Goal: Check status: Check status

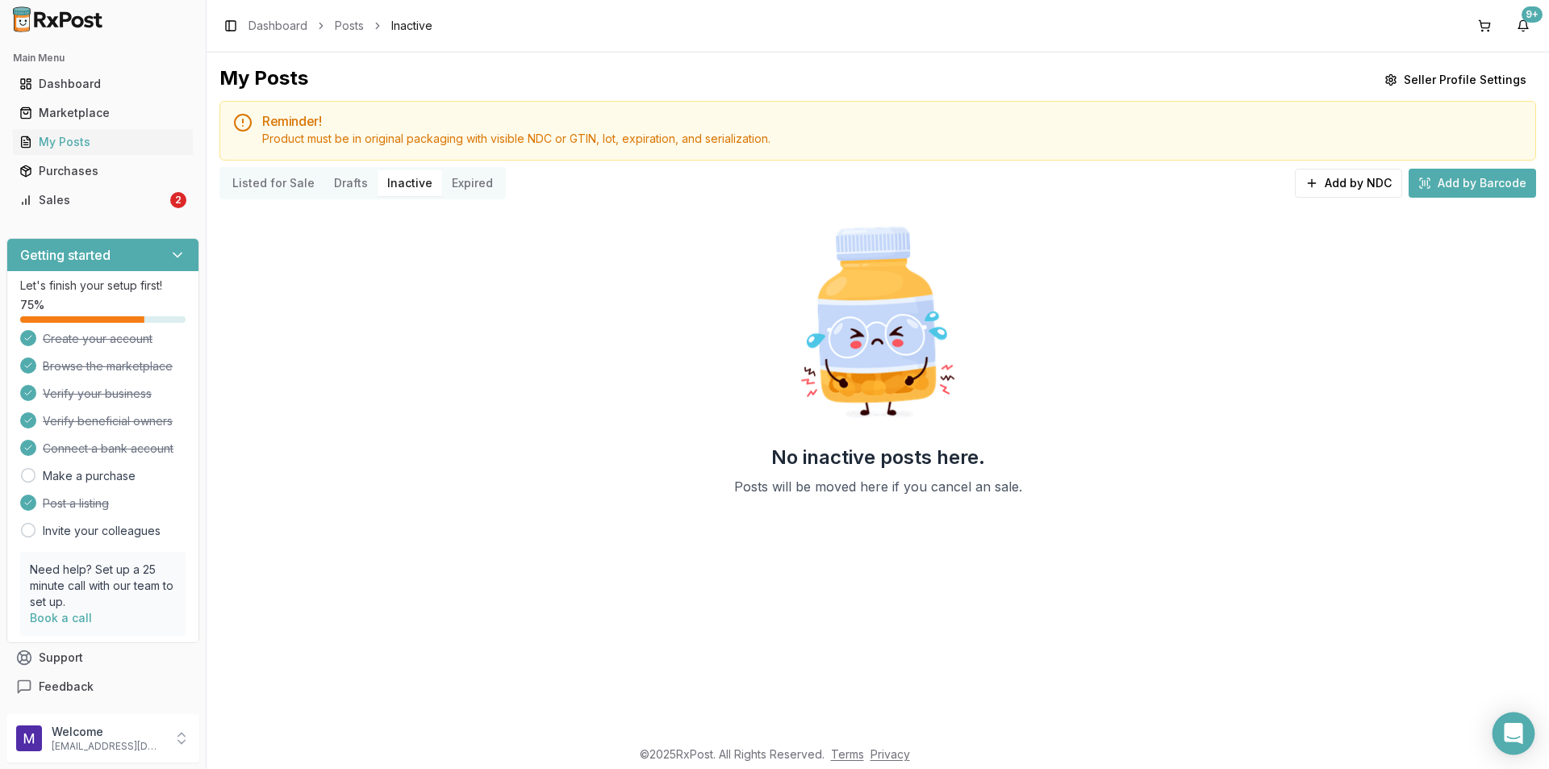
click at [1512, 731] on icon "Open Intercom Messenger" at bounding box center [1513, 733] width 19 height 21
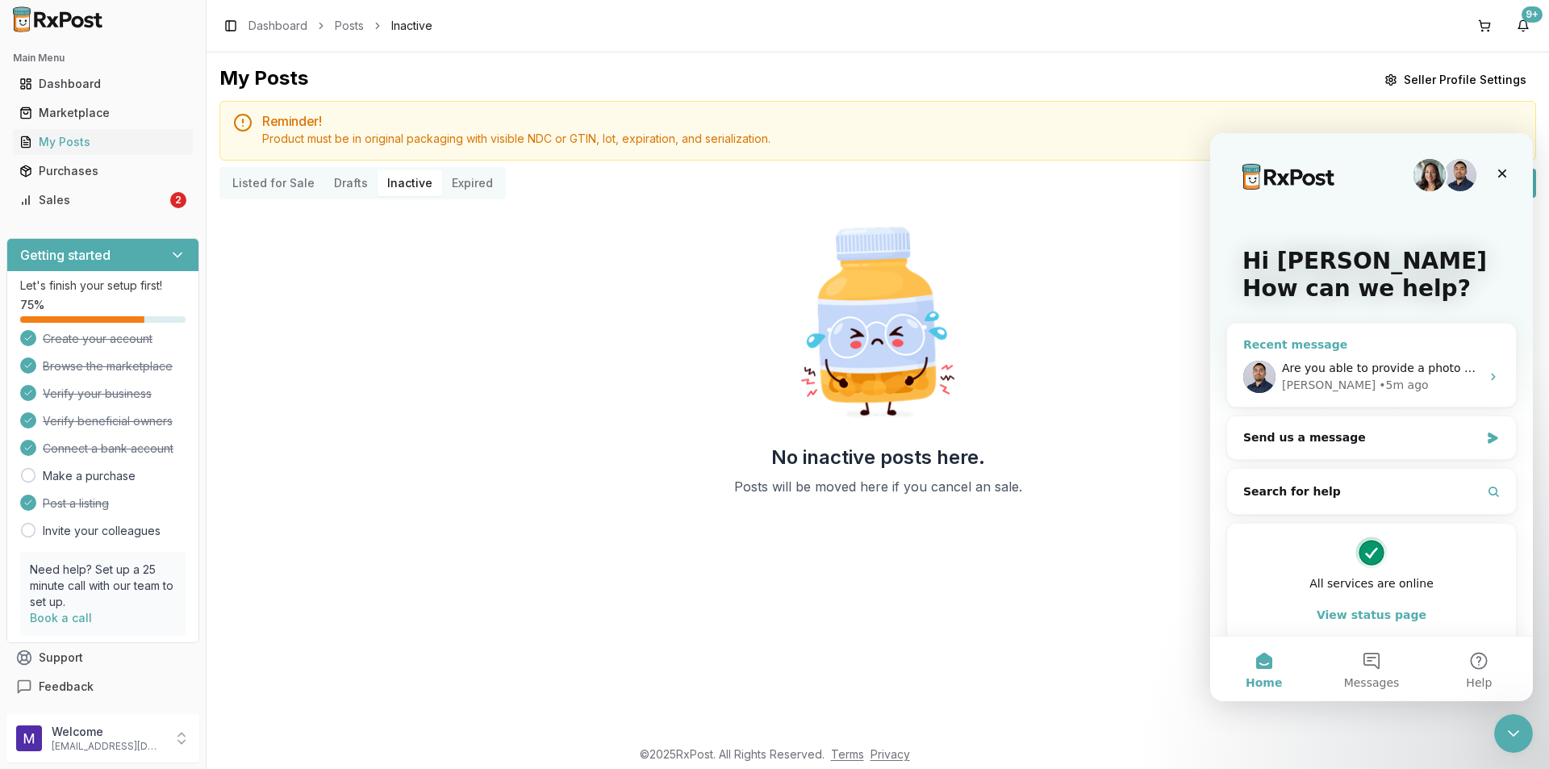
click at [1379, 378] on div "• 5m ago" at bounding box center [1403, 385] width 49 height 17
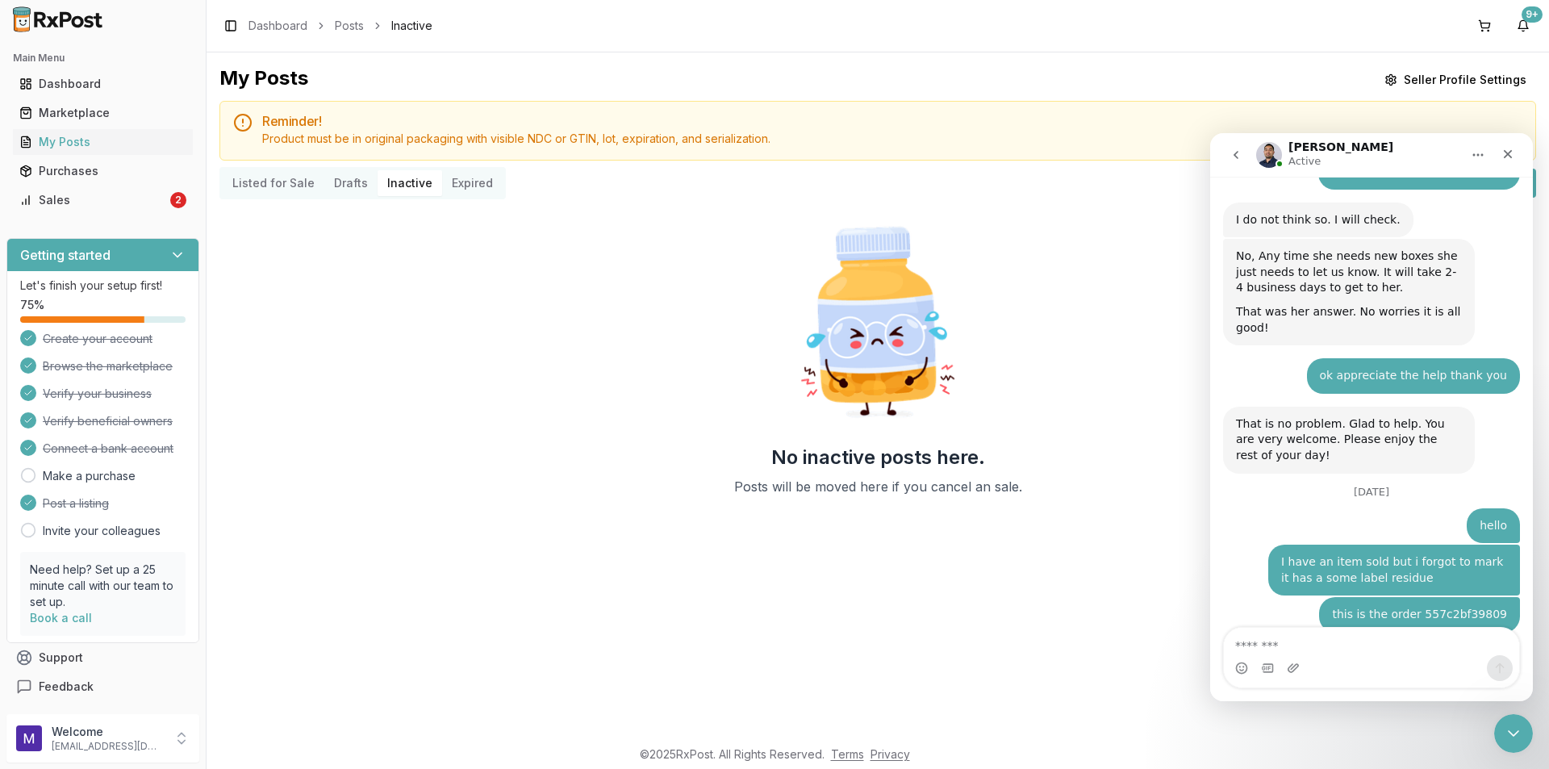
scroll to position [3932, 0]
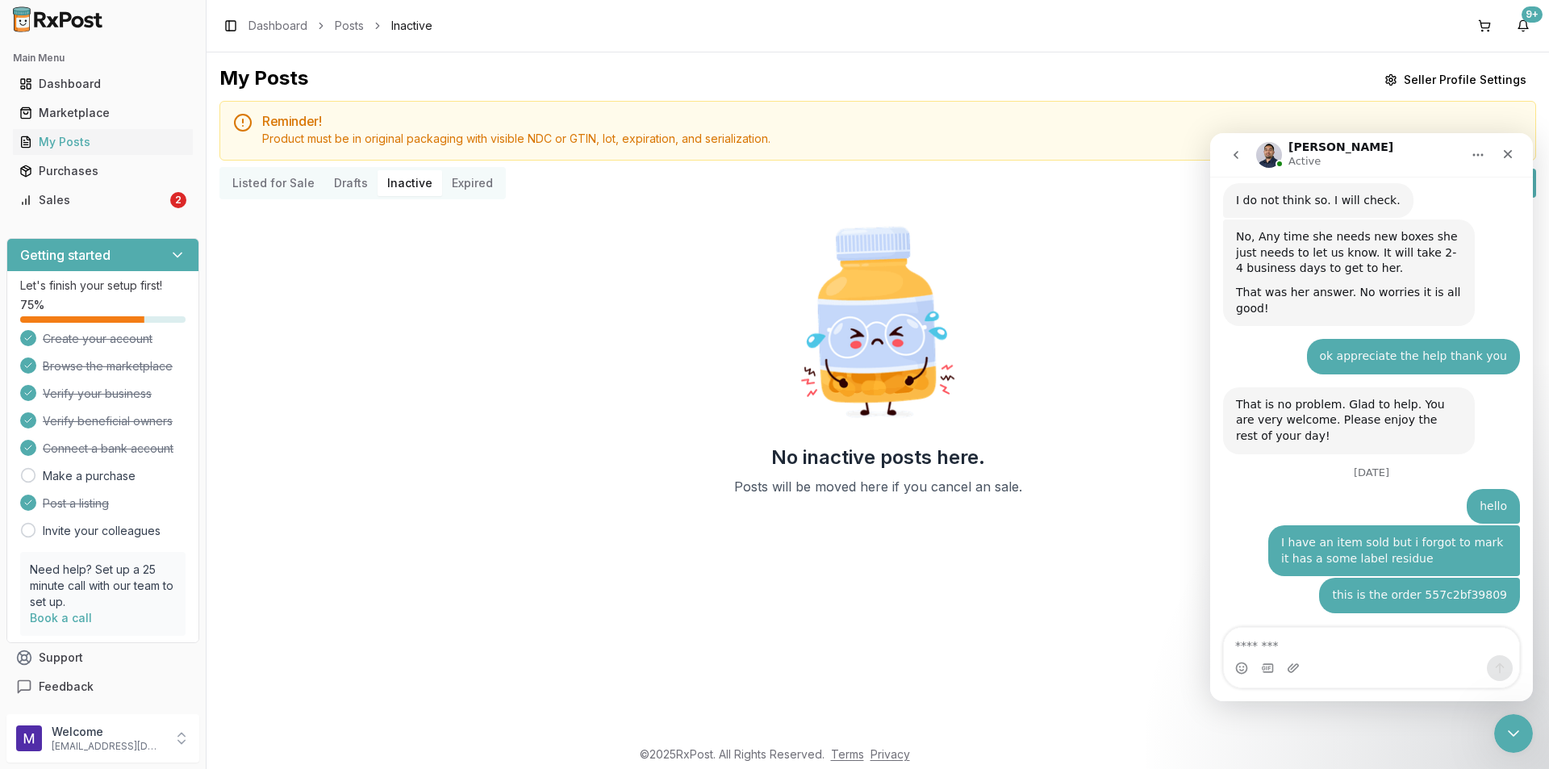
click at [1351, 644] on textarea "Message…" at bounding box center [1371, 641] width 295 height 27
click at [1299, 665] on div "Intercom messenger" at bounding box center [1371, 668] width 295 height 26
click at [1299, 665] on icon "Upload attachment" at bounding box center [1293, 668] width 13 height 13
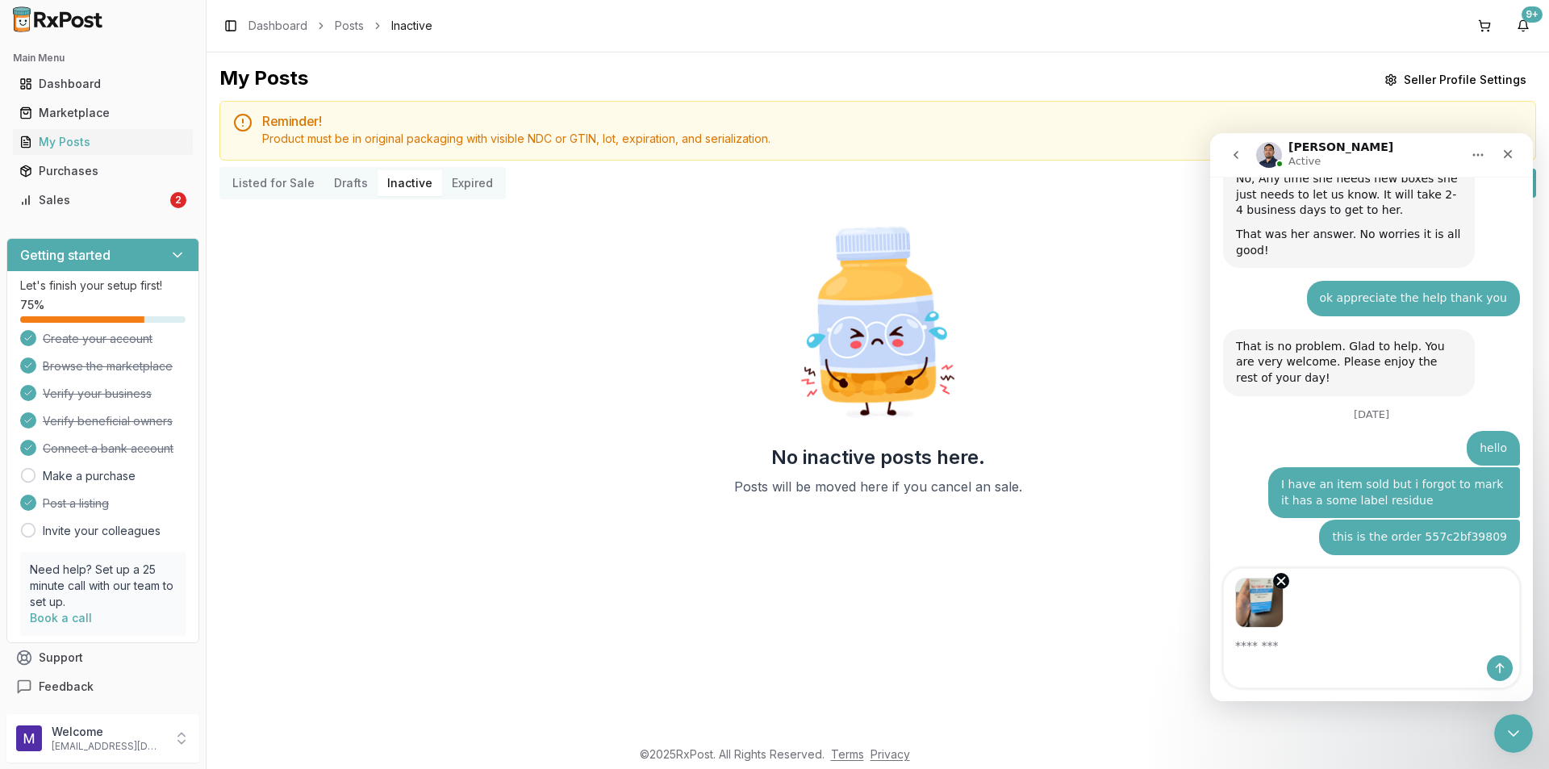
scroll to position [3991, 0]
click at [1506, 675] on button "Send a message…" at bounding box center [1500, 668] width 26 height 26
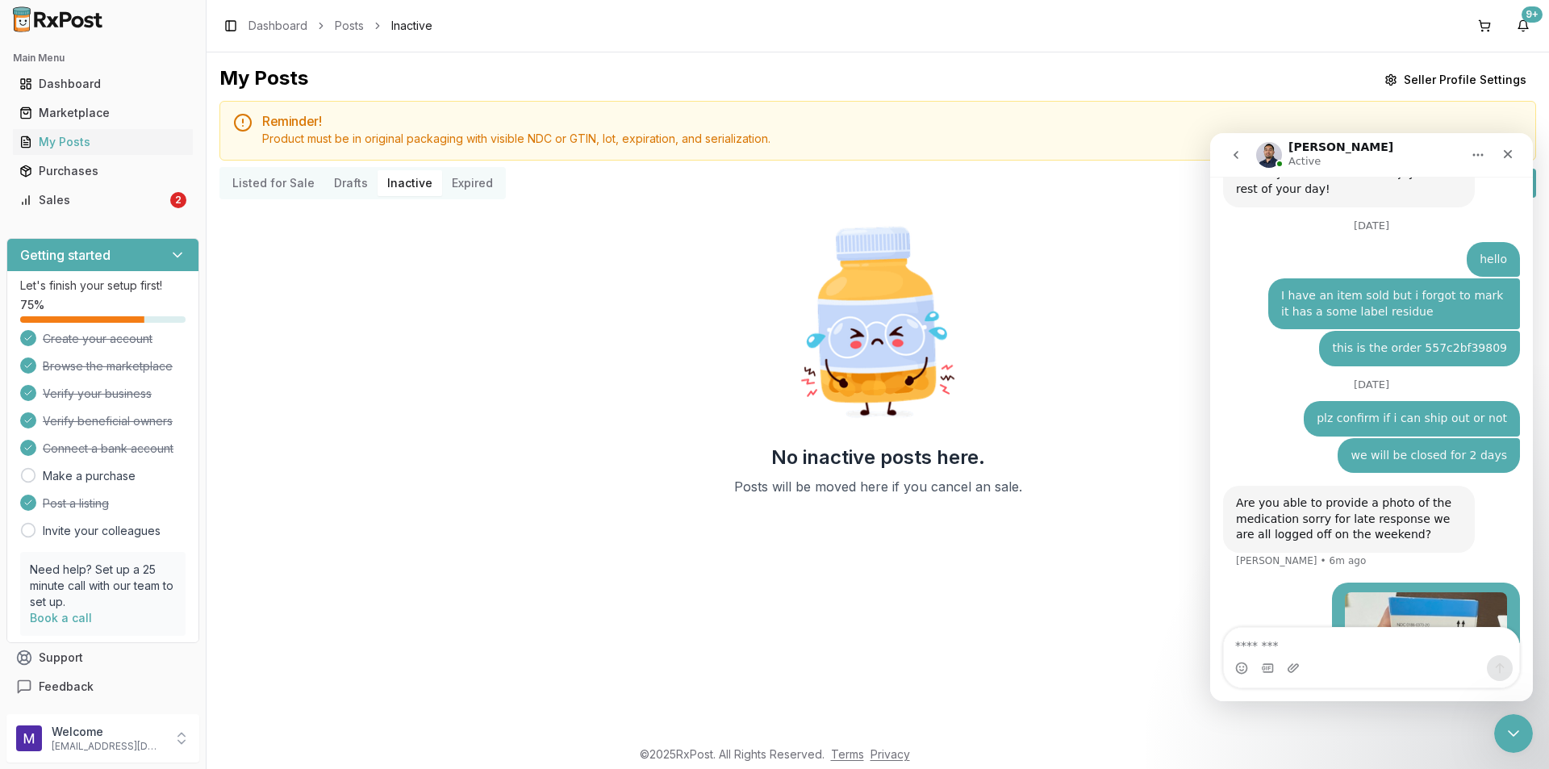
scroll to position [4180, 0]
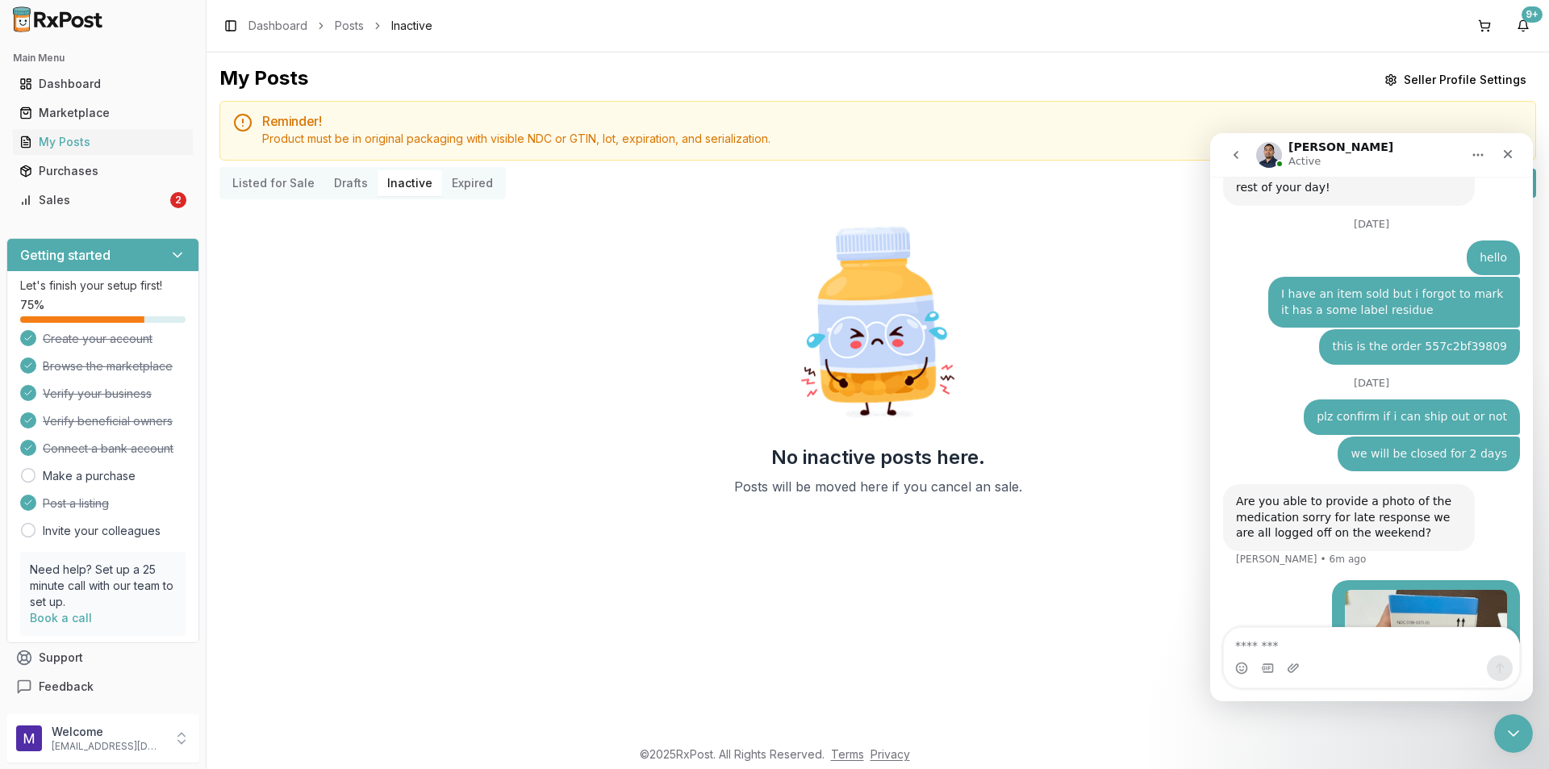
click at [1417, 590] on img "Elizabeth says…" at bounding box center [1426, 698] width 162 height 216
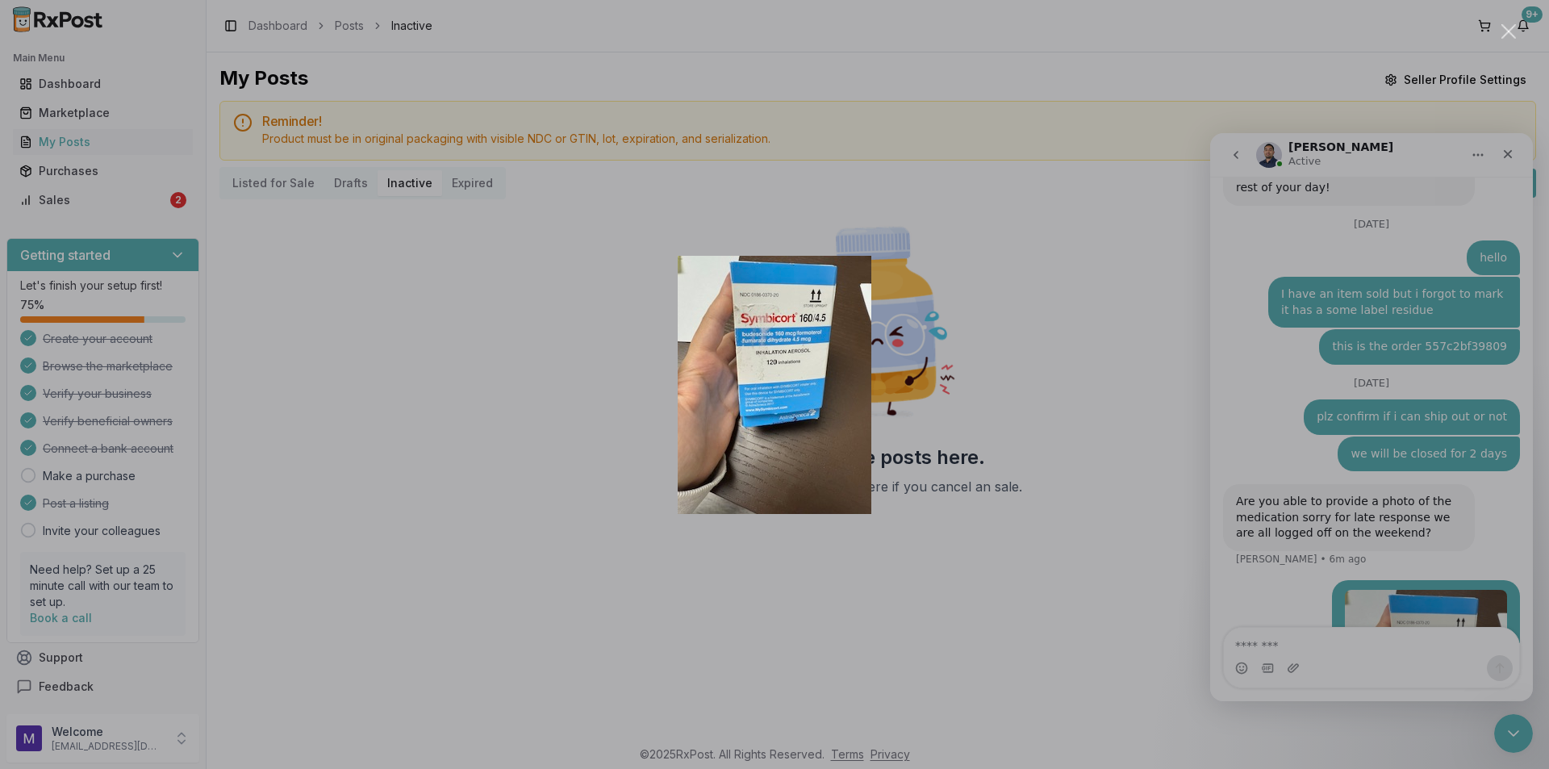
click at [524, 332] on div "Intercom messenger" at bounding box center [774, 384] width 1549 height 769
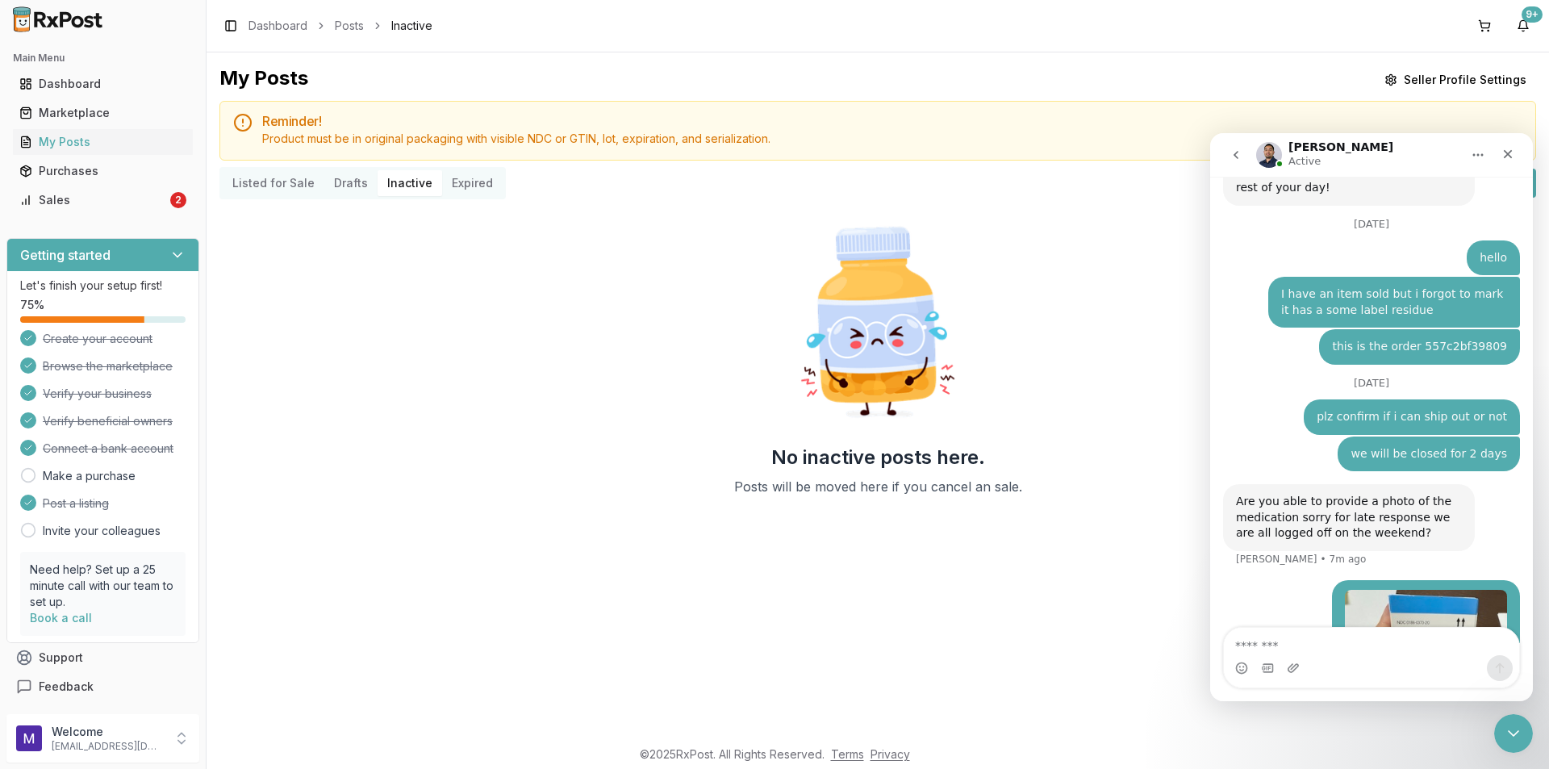
click at [1439, 590] on img "Elizabeth says…" at bounding box center [1426, 698] width 162 height 216
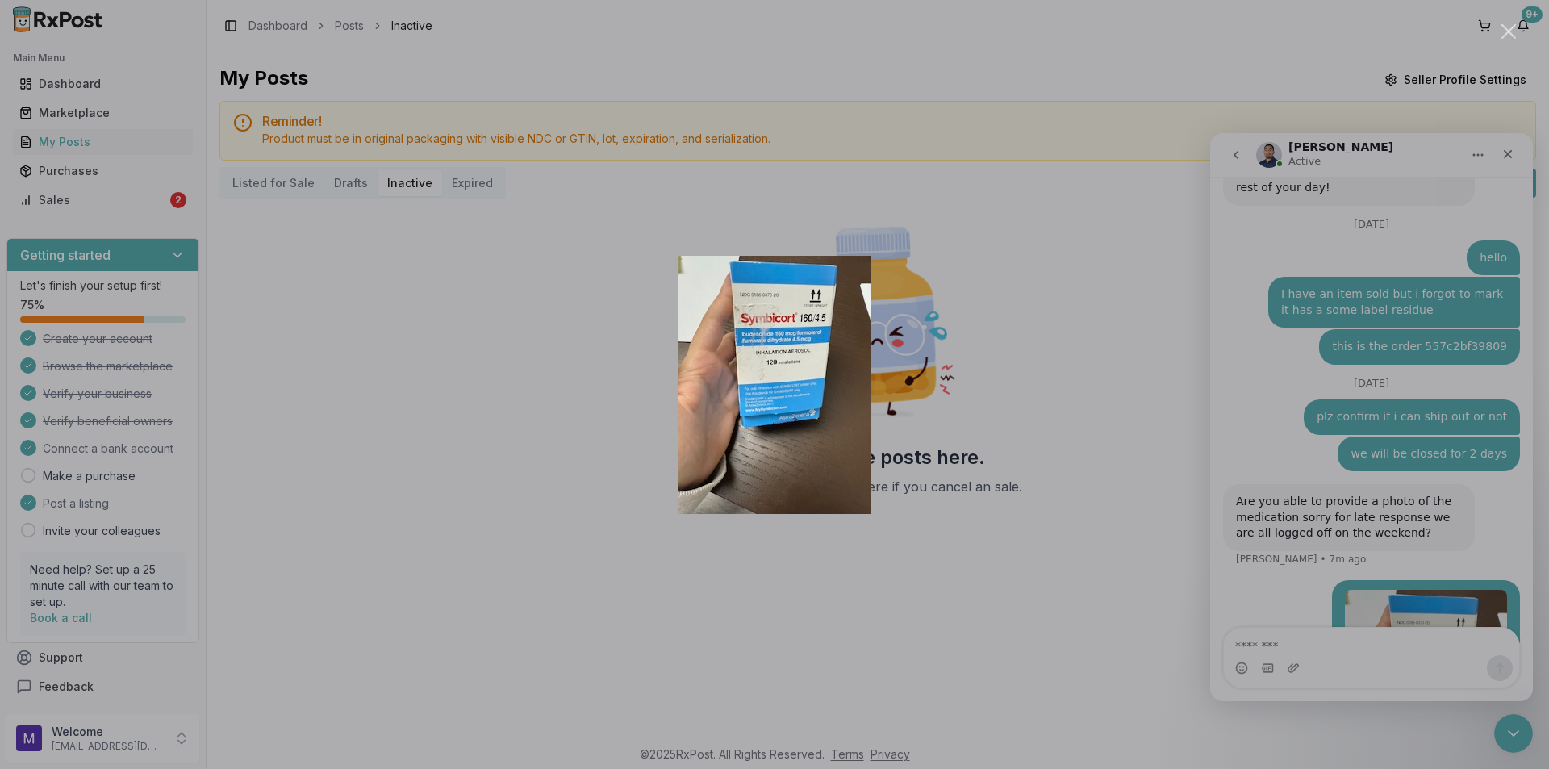
click at [1247, 505] on div "Intercom messenger" at bounding box center [774, 384] width 1549 height 769
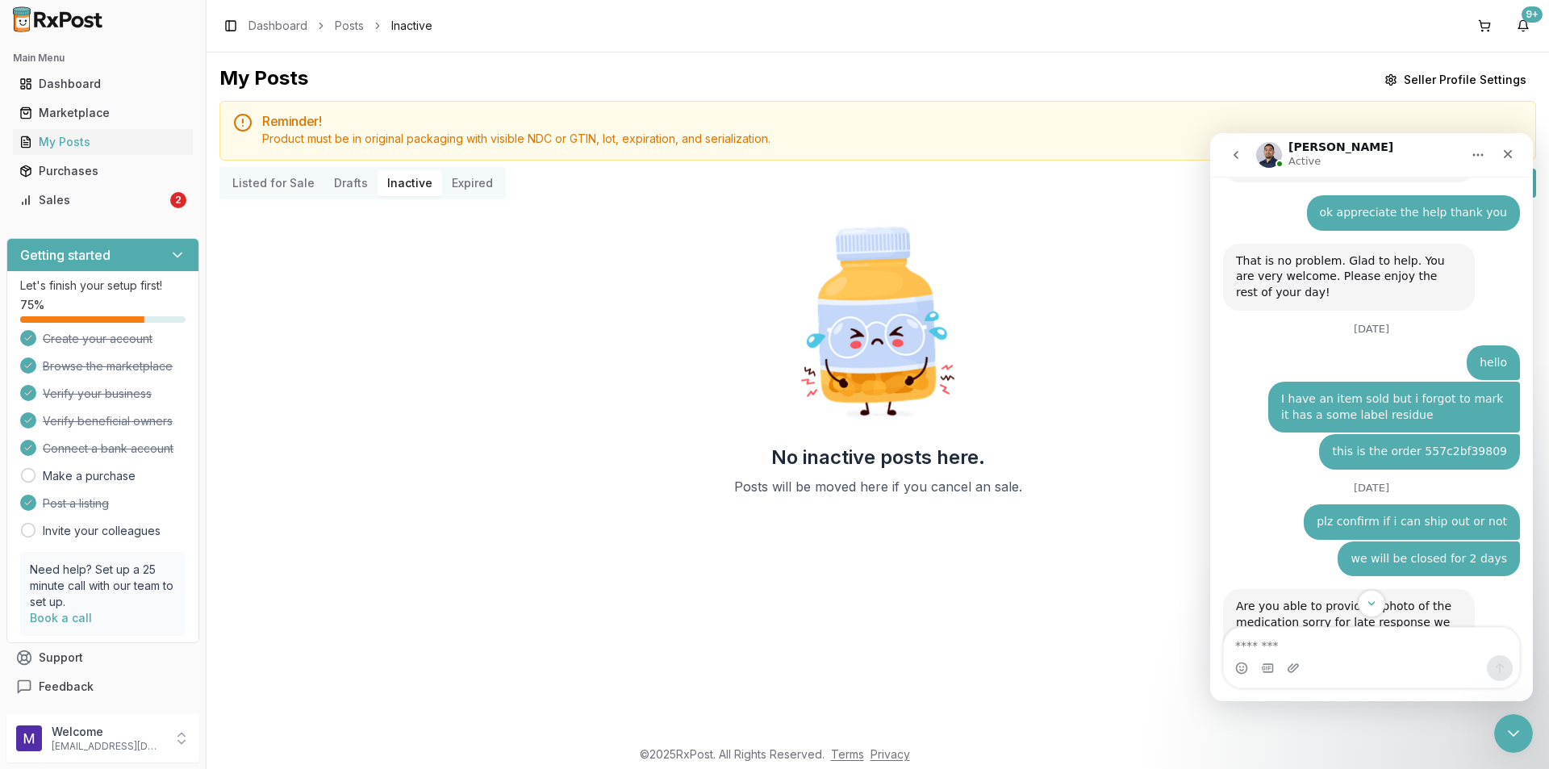
scroll to position [4180, 0]
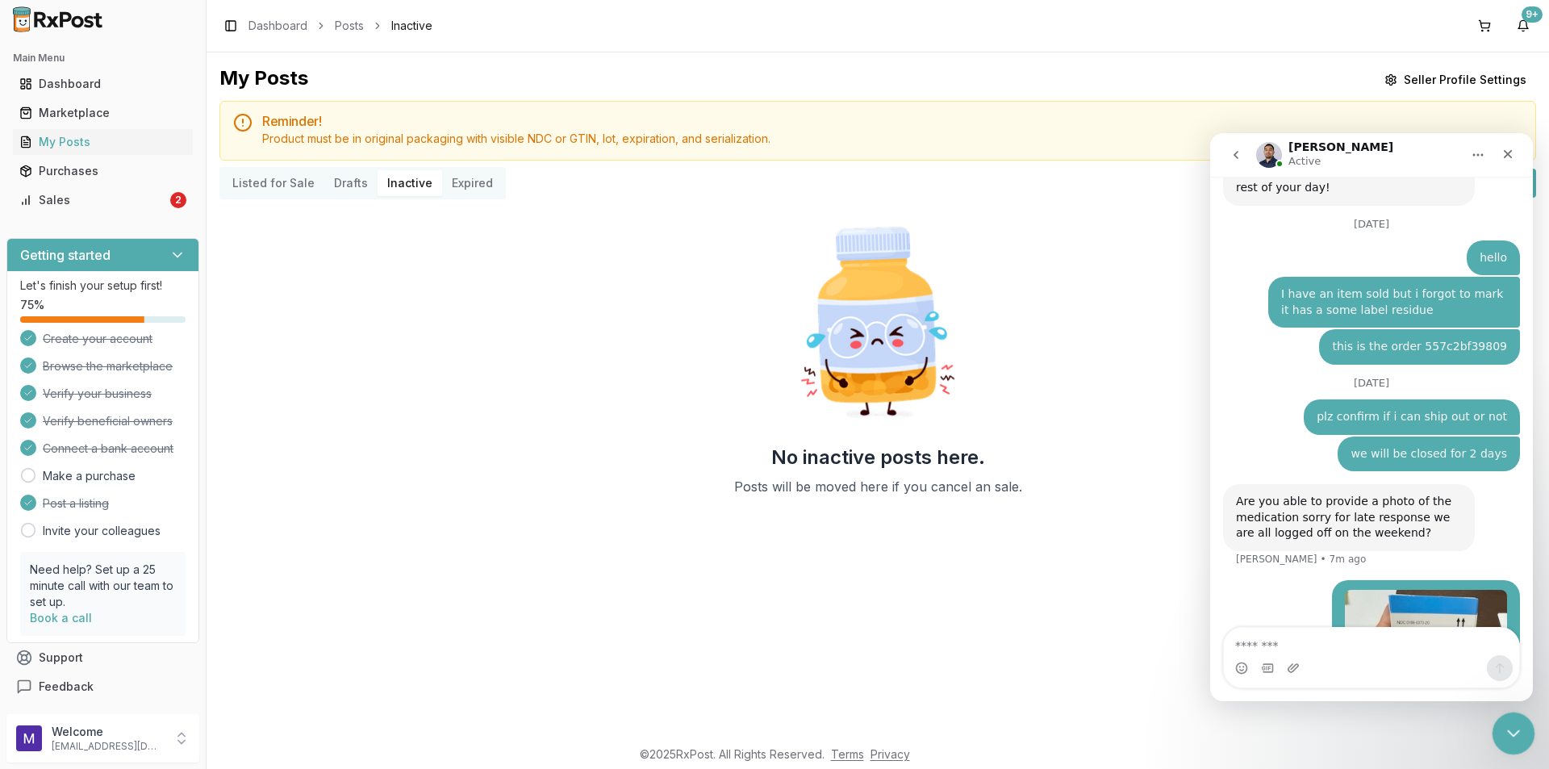
click at [1522, 725] on div "Close Intercom Messenger" at bounding box center [1511, 731] width 39 height 39
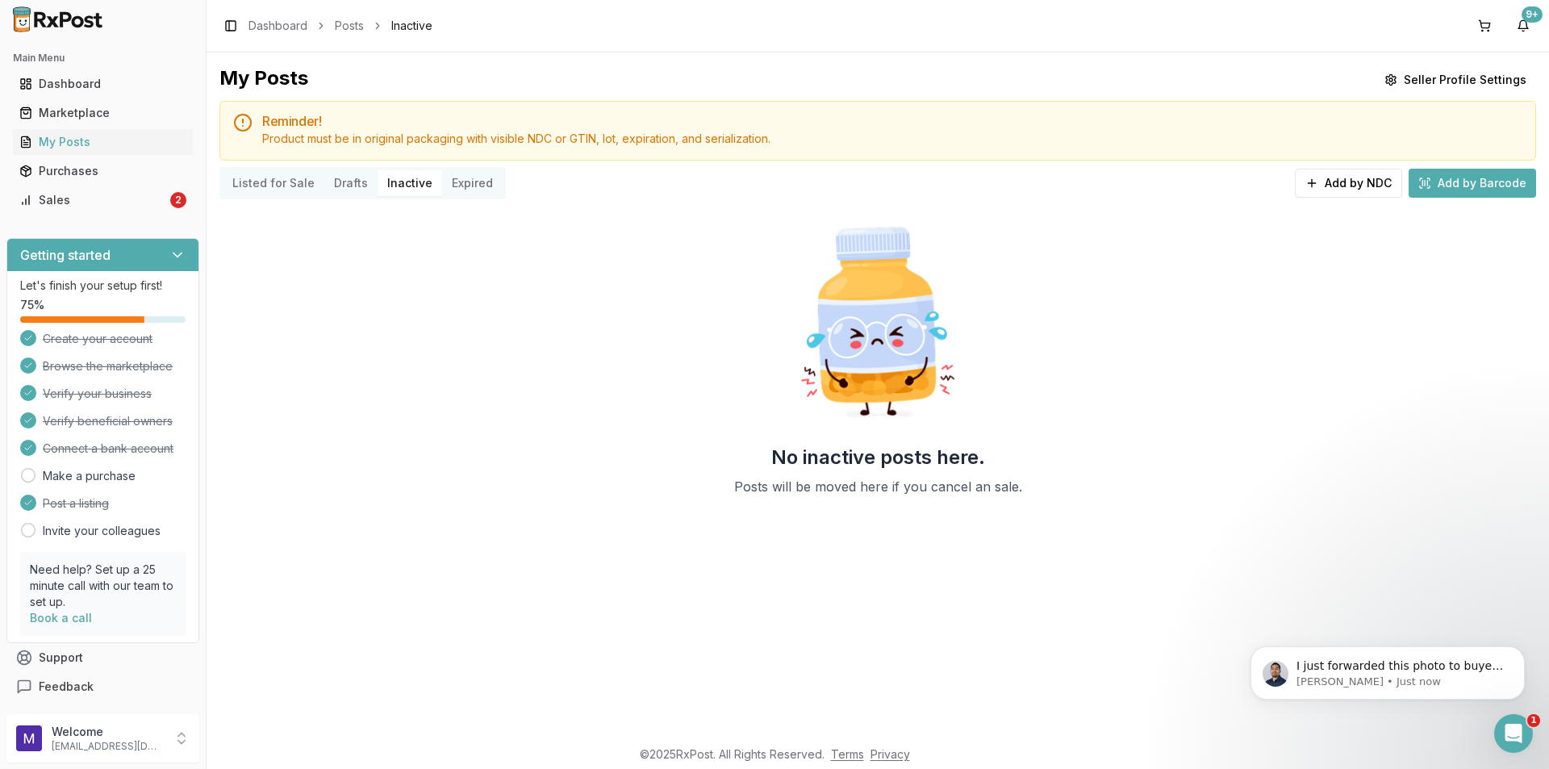
scroll to position [4260, 0]
click at [1371, 671] on p "I just forwarded this photo to buyer i will call them and let you know if they …" at bounding box center [1401, 666] width 208 height 16
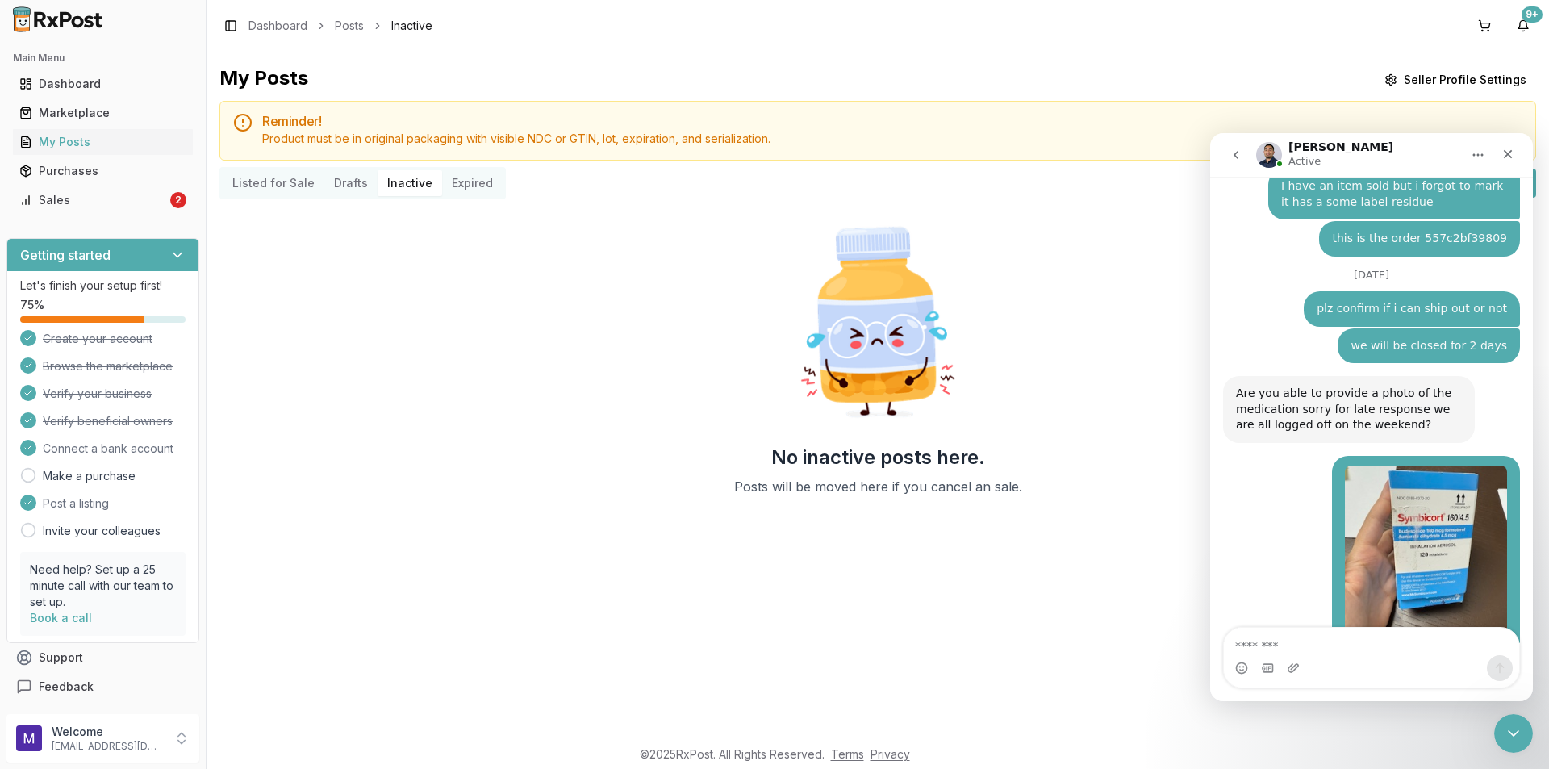
scroll to position [4287, 0]
click at [1338, 650] on textarea "Message…" at bounding box center [1371, 641] width 295 height 27
type textarea "*"
type textarea "*********"
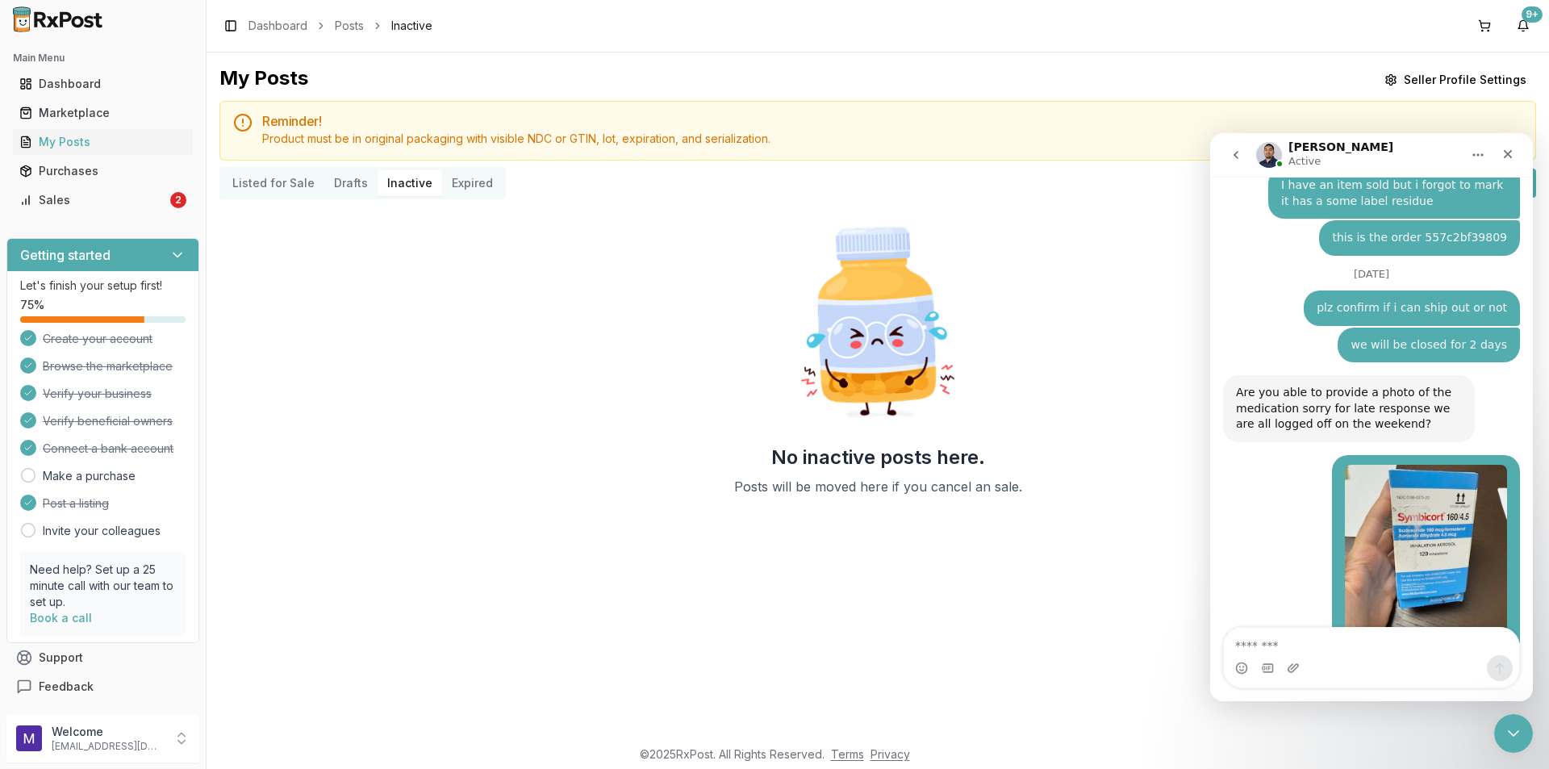
scroll to position [4309, 0]
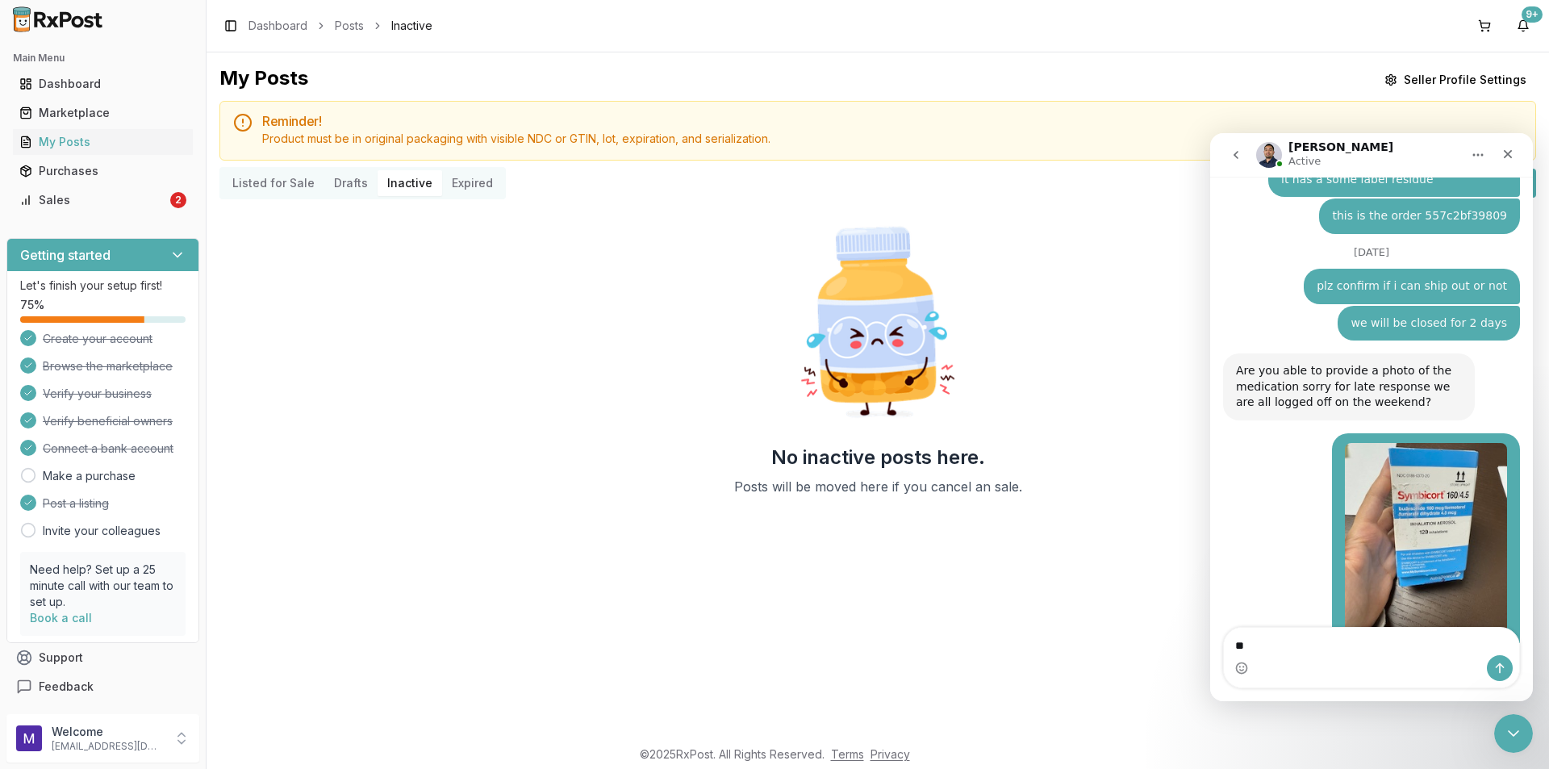
type textarea "*"
click at [1514, 735] on icon "Close Intercom Messenger" at bounding box center [1511, 730] width 19 height 19
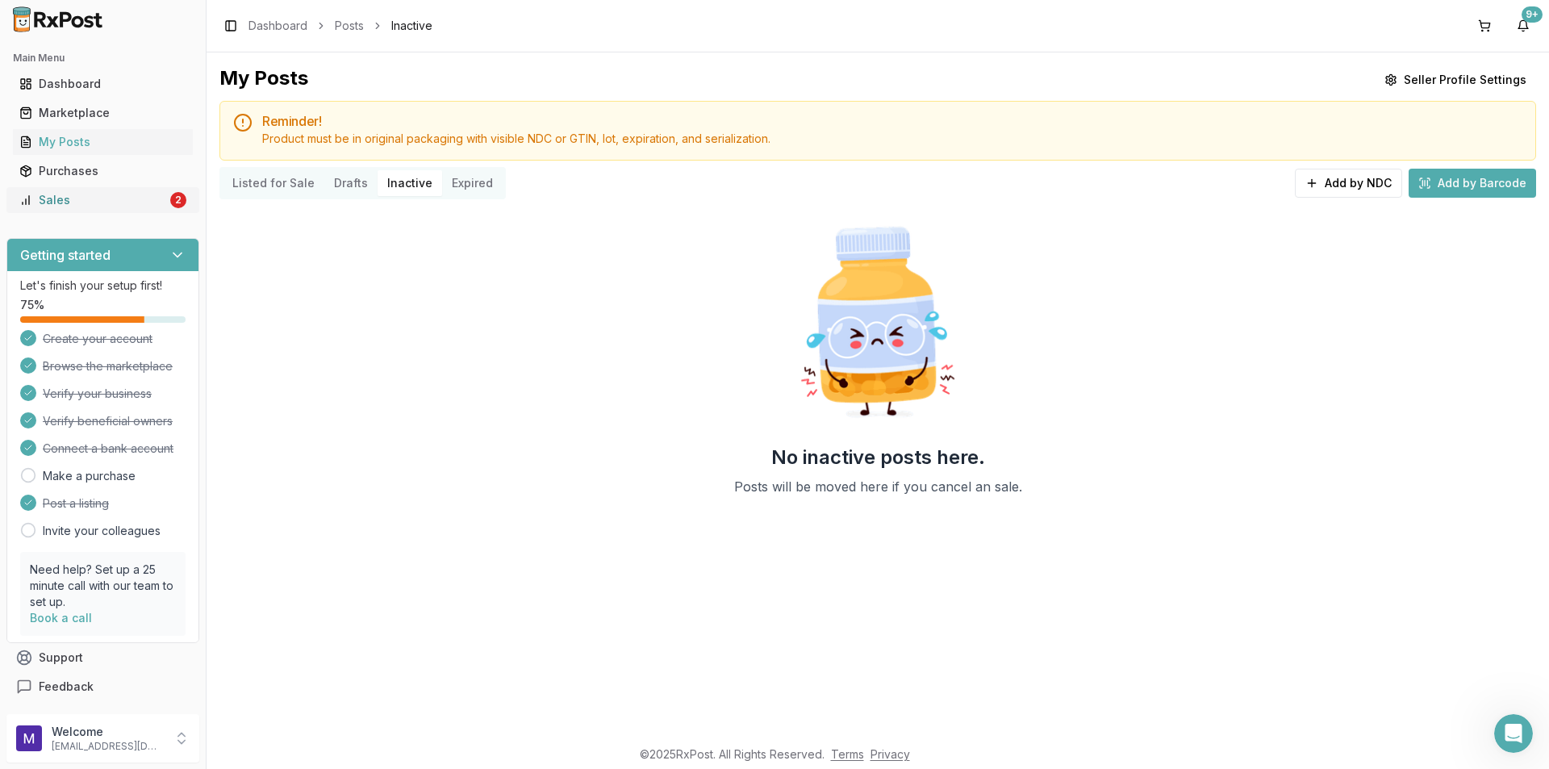
click at [126, 193] on div "Sales" at bounding box center [93, 200] width 148 height 16
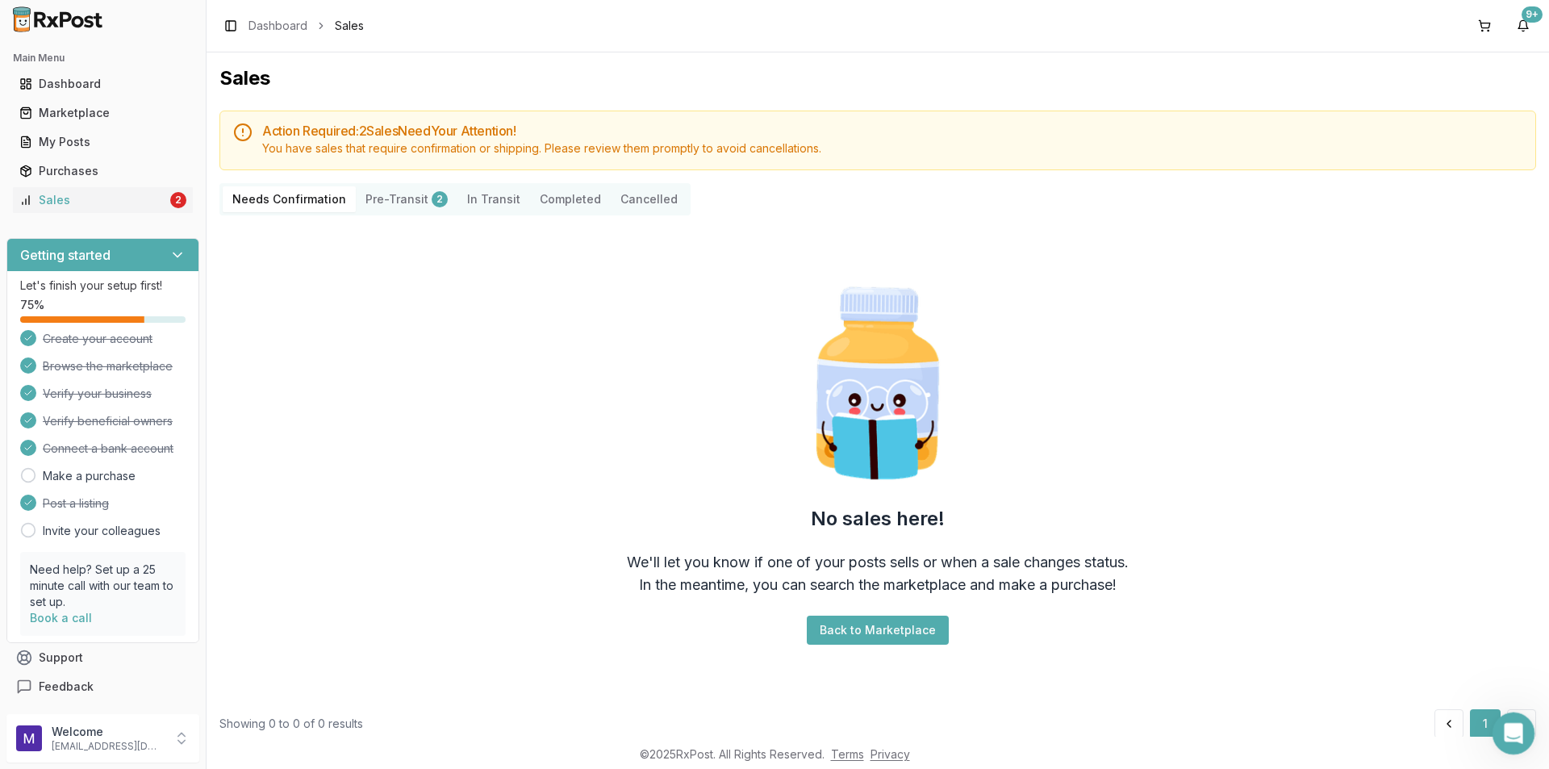
click at [1518, 741] on div "Open Intercom Messenger" at bounding box center [1511, 730] width 53 height 53
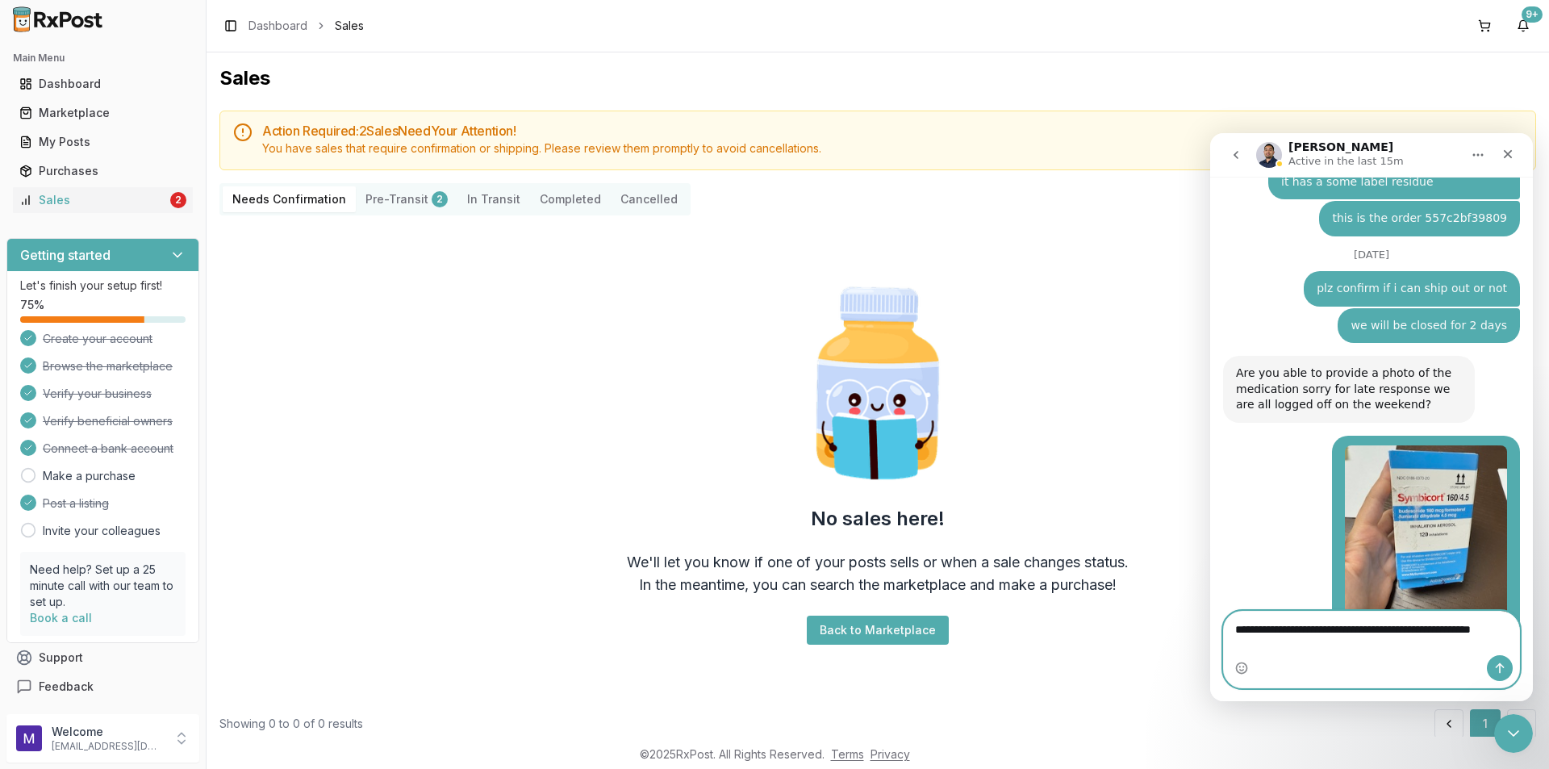
scroll to position [4325, 0]
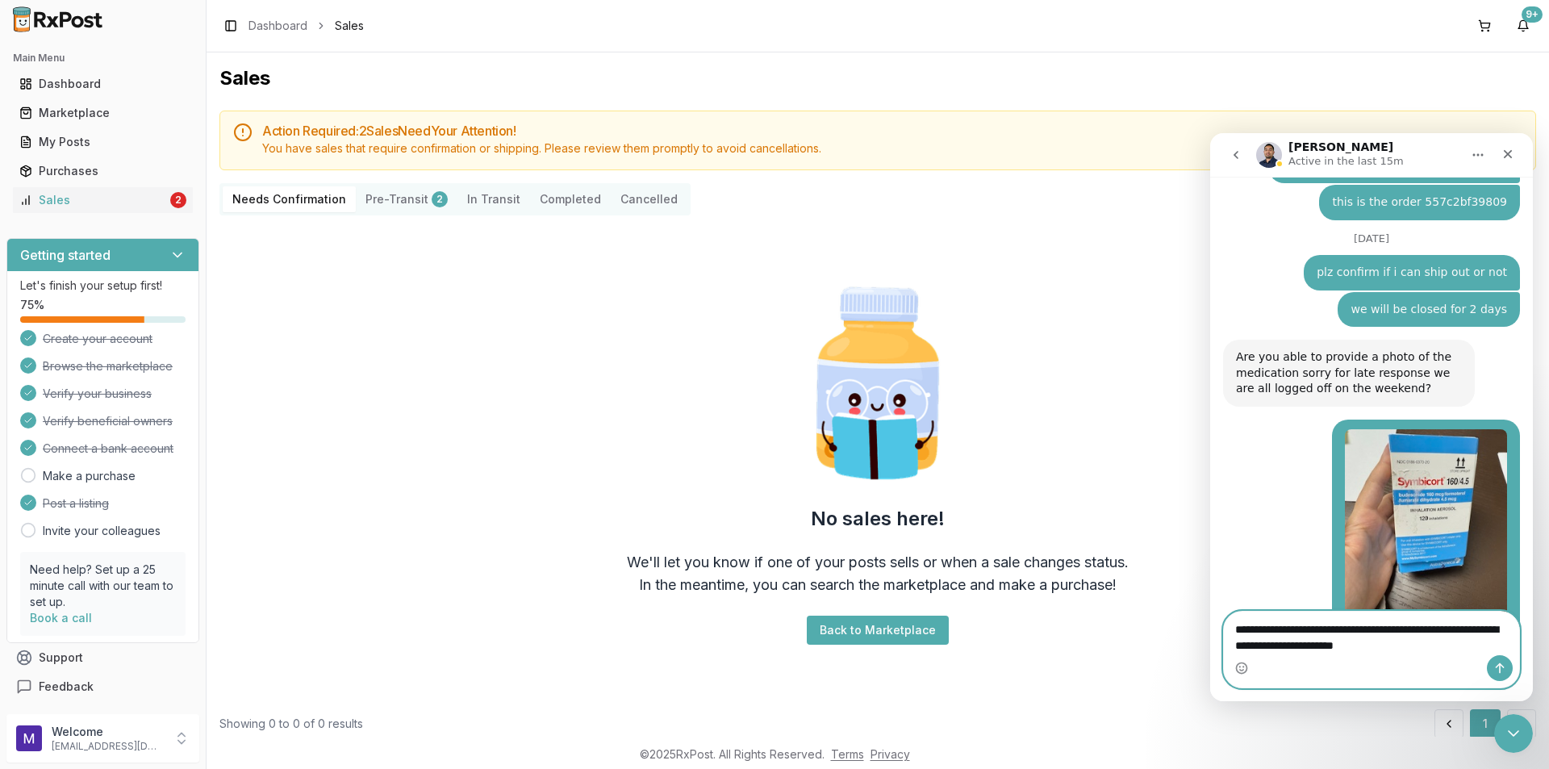
type textarea "**********"
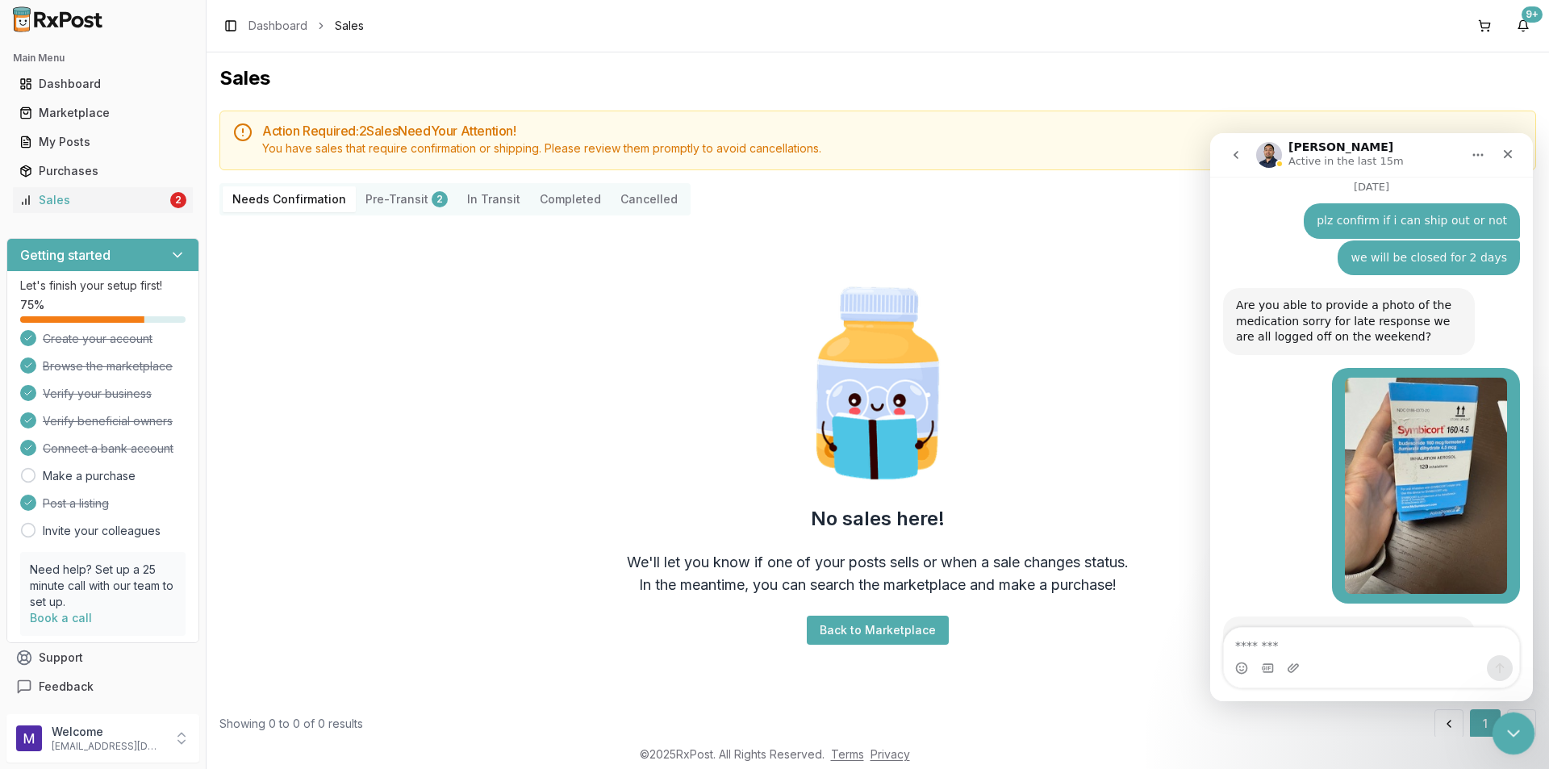
click at [1513, 733] on icon "Close Intercom Messenger" at bounding box center [1511, 730] width 19 height 19
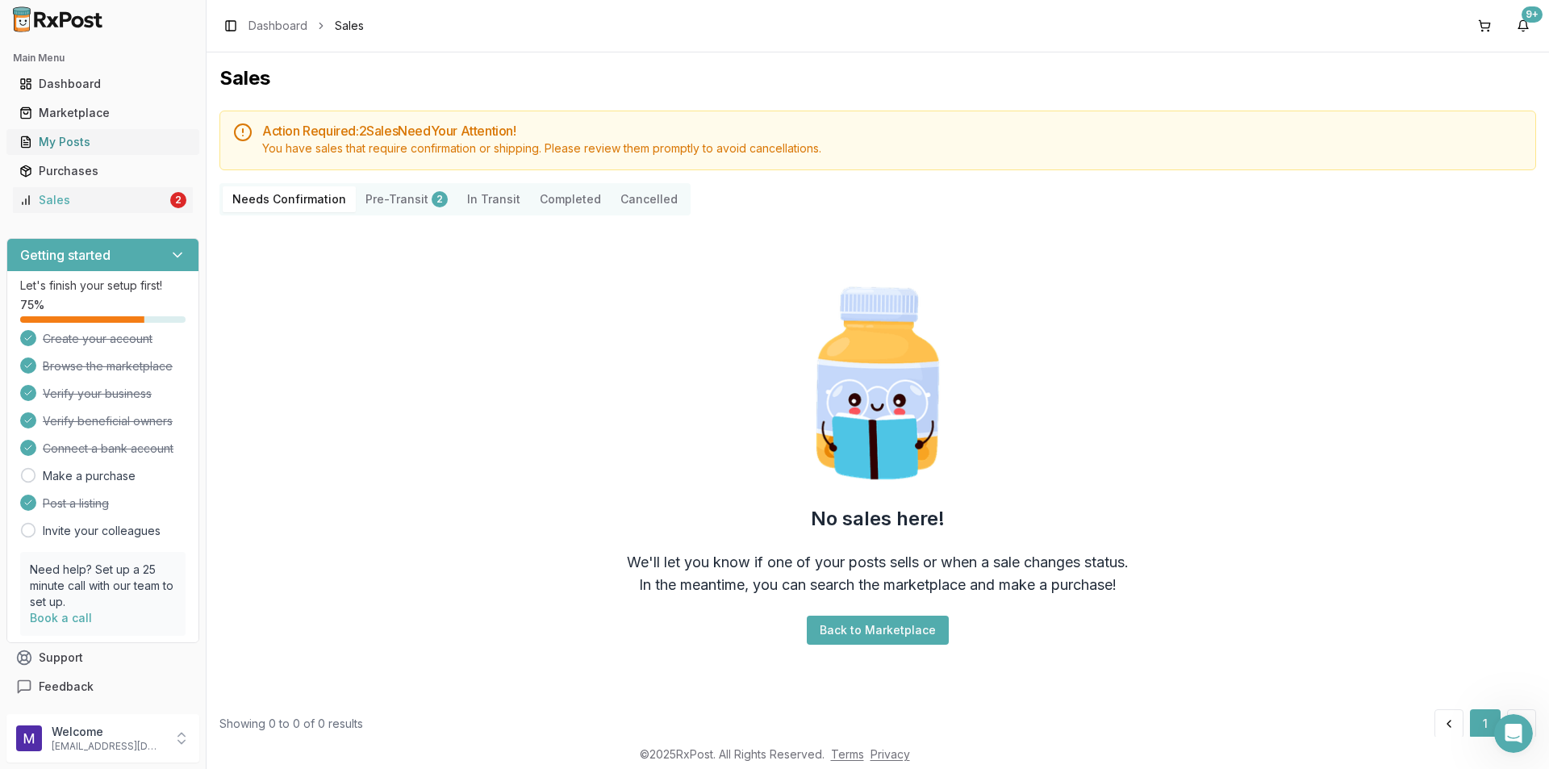
click at [103, 130] on link "My Posts" at bounding box center [103, 141] width 180 height 29
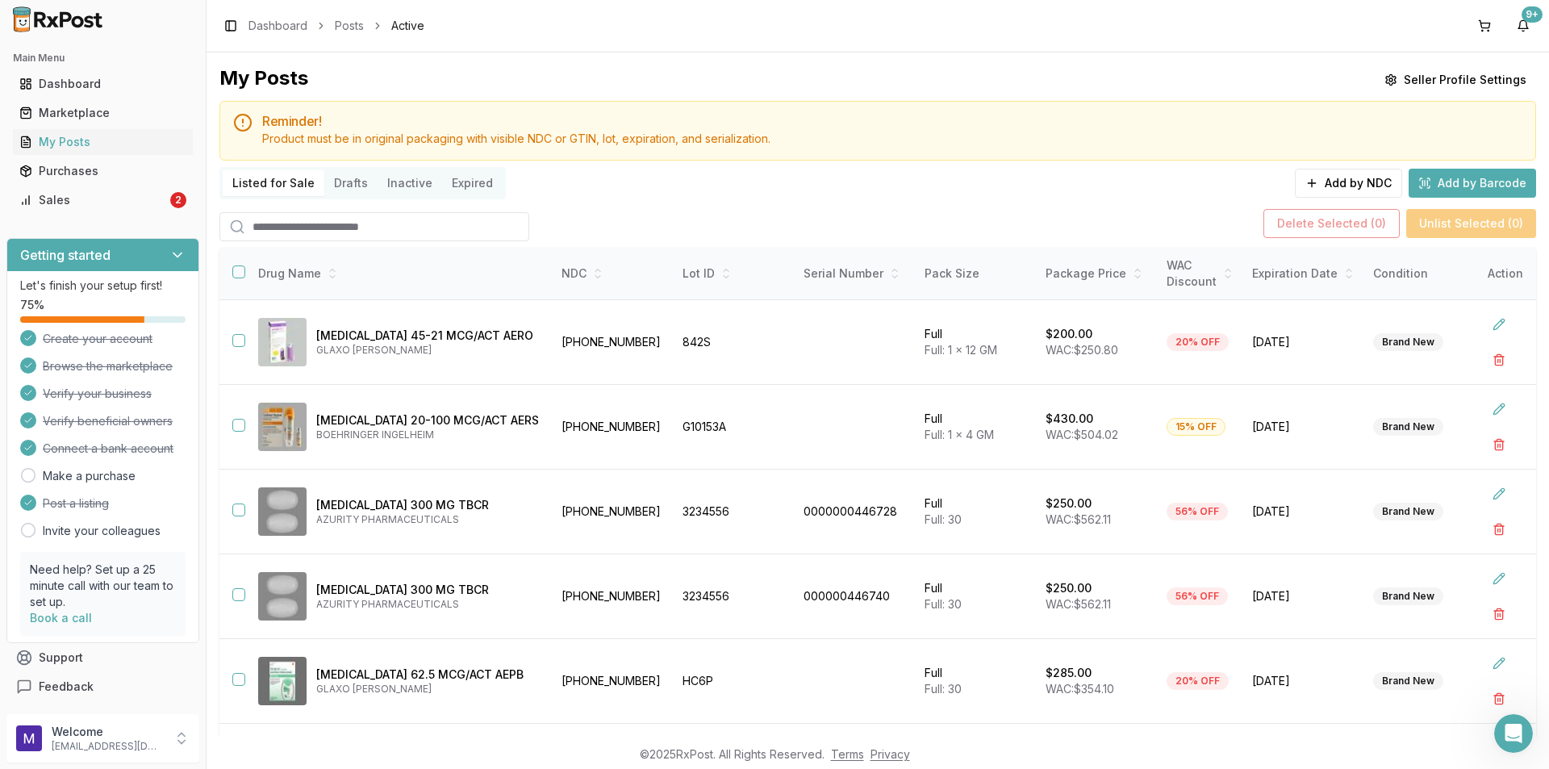
scroll to position [4441, 0]
click at [1498, 721] on div "Open Intercom Messenger" at bounding box center [1511, 730] width 53 height 53
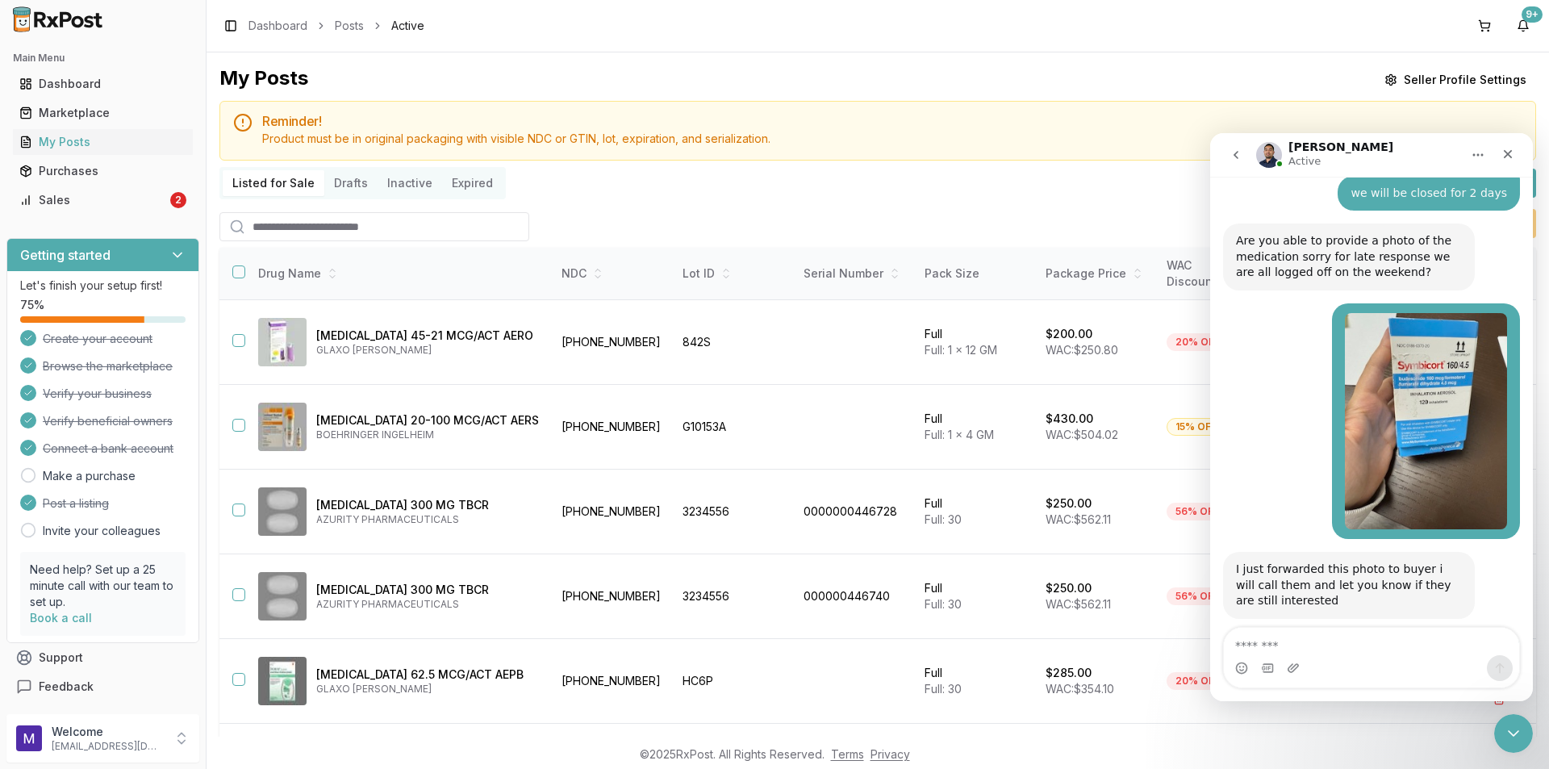
click at [1355, 644] on textarea "Message…" at bounding box center [1371, 641] width 295 height 27
type textarea "**"
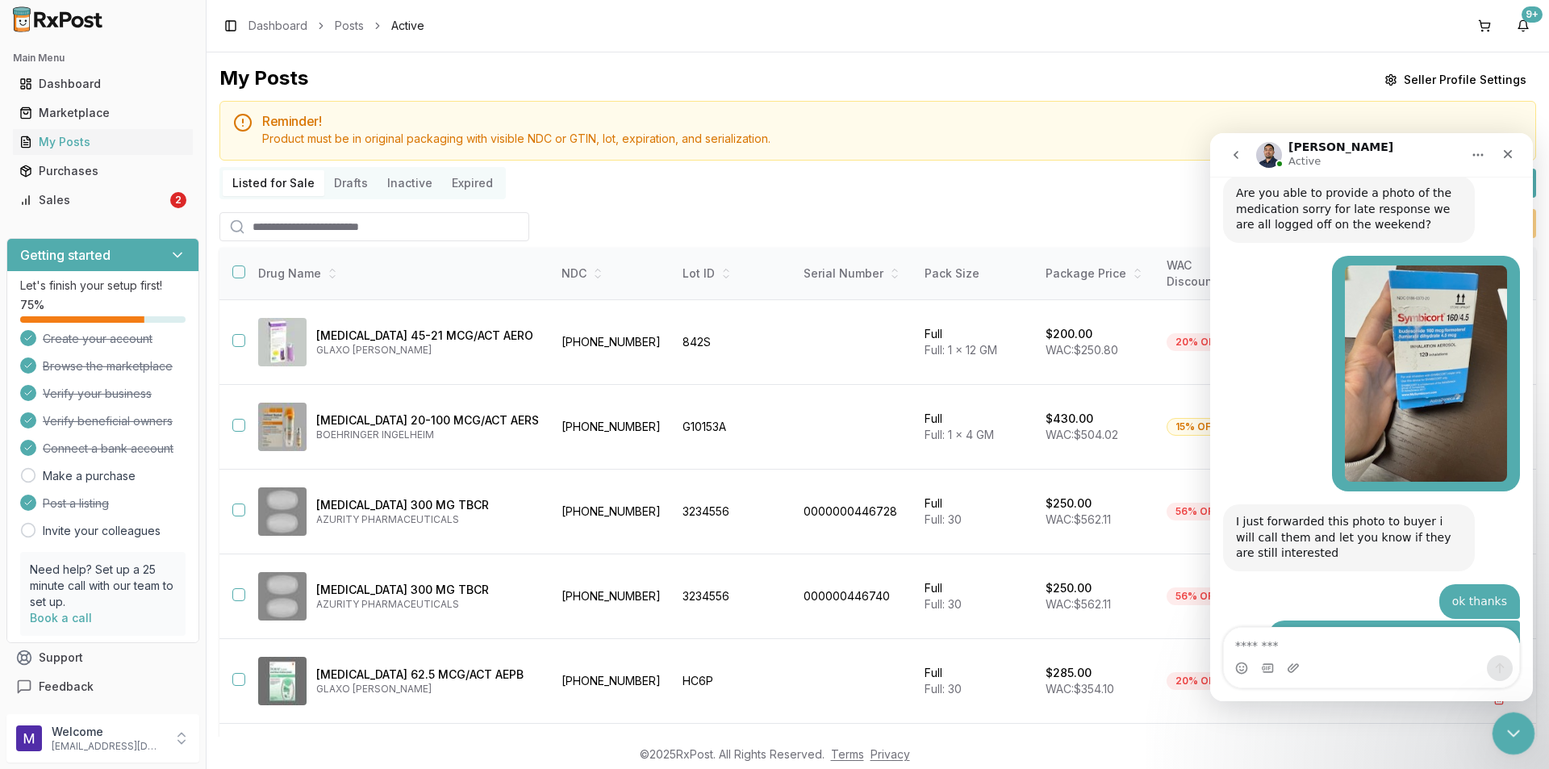
click at [1498, 726] on div "Close Intercom Messenger" at bounding box center [1511, 731] width 39 height 39
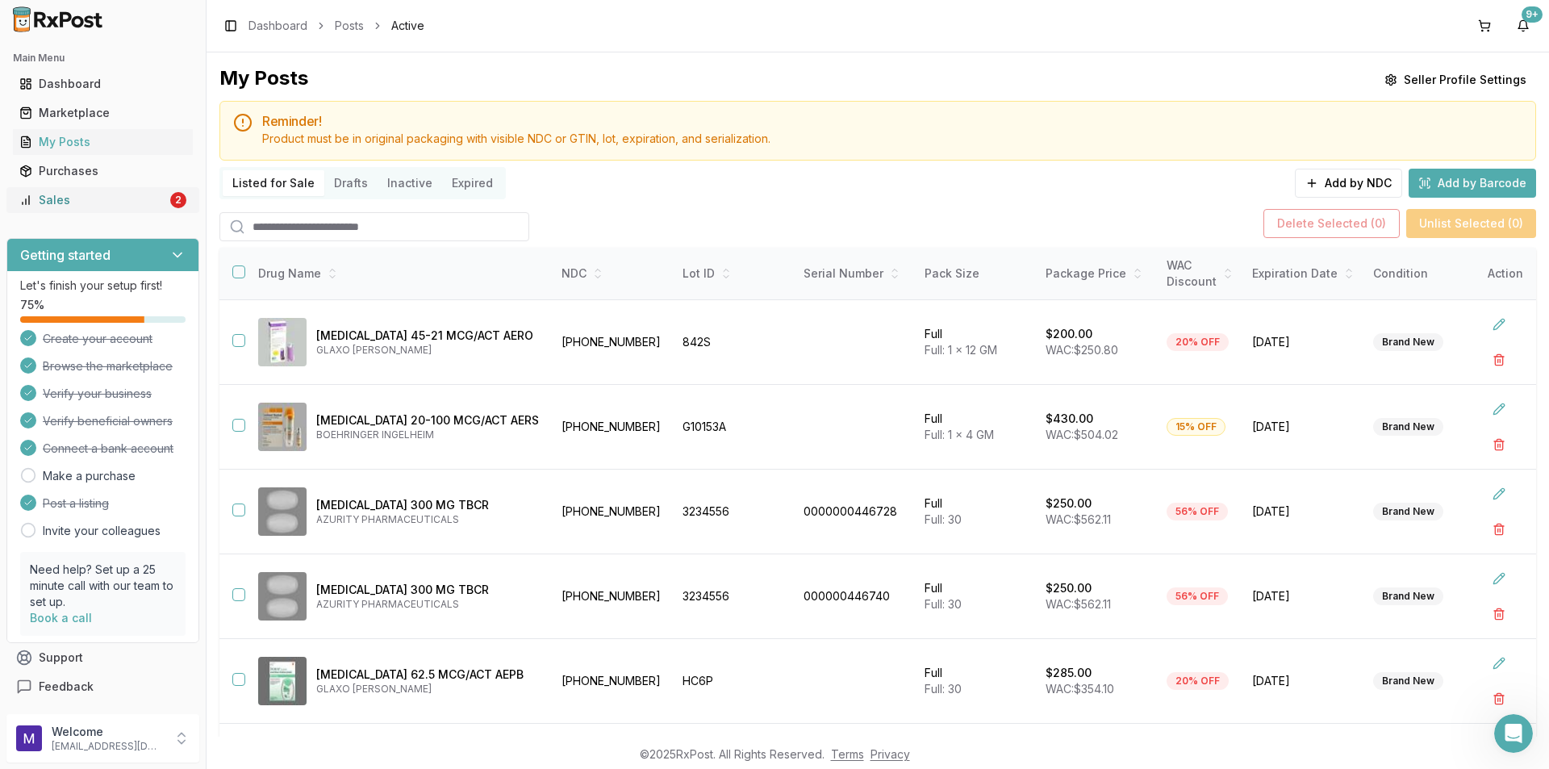
click at [107, 207] on div "Sales" at bounding box center [93, 200] width 148 height 16
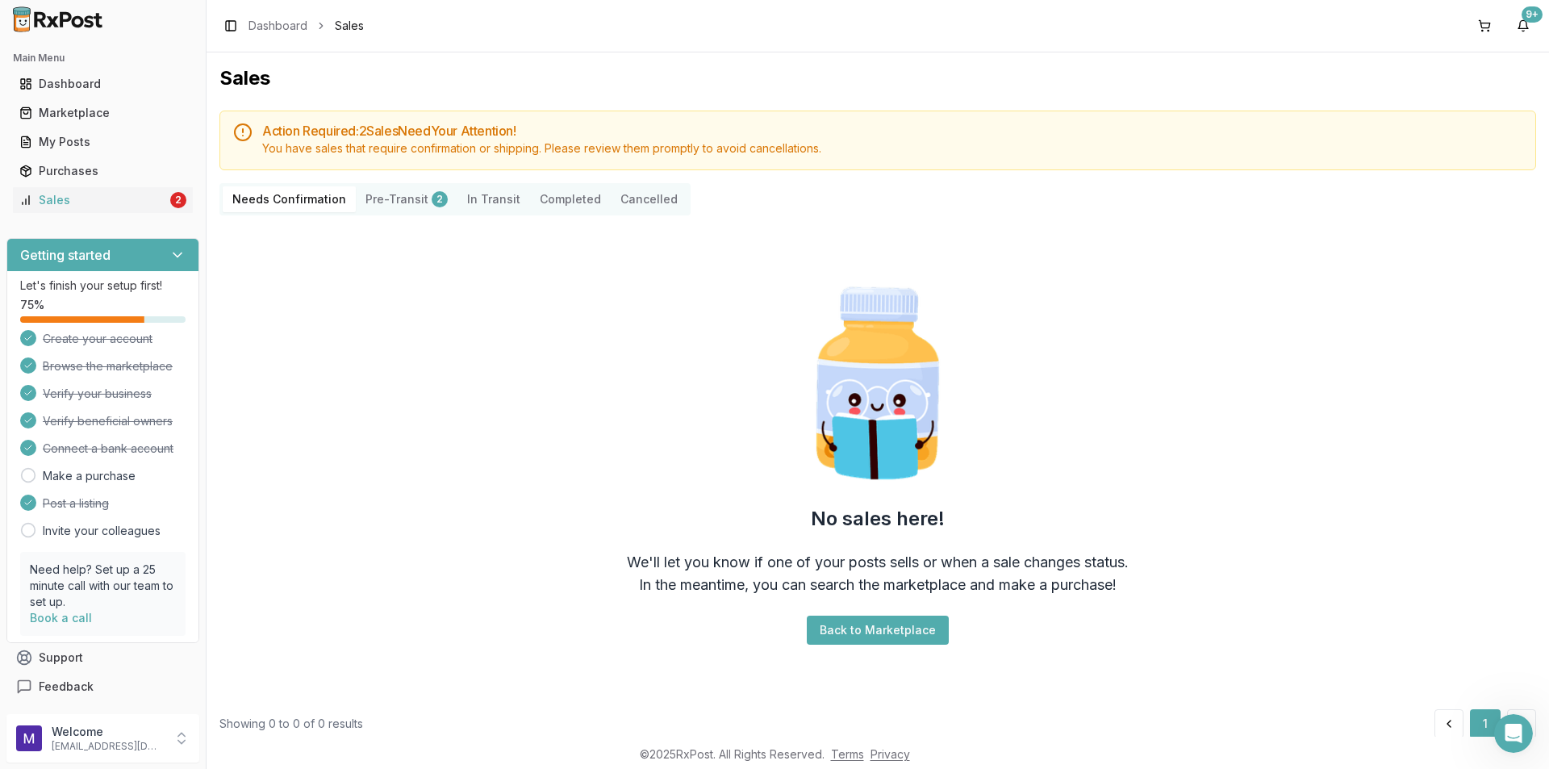
click at [382, 198] on button "Pre-Transit 2" at bounding box center [407, 199] width 102 height 26
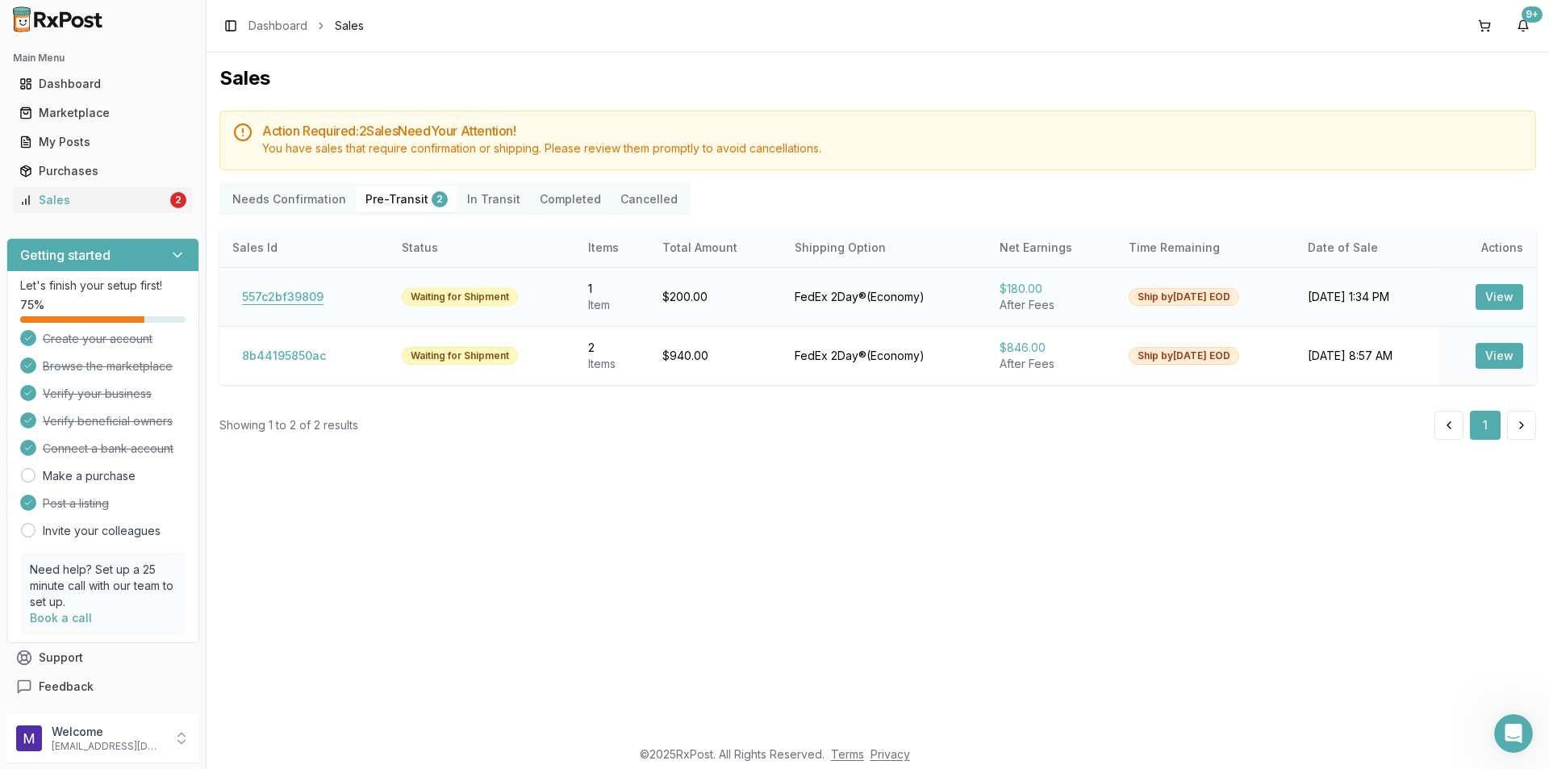
click at [259, 293] on button "557c2bf39809" at bounding box center [282, 297] width 101 height 26
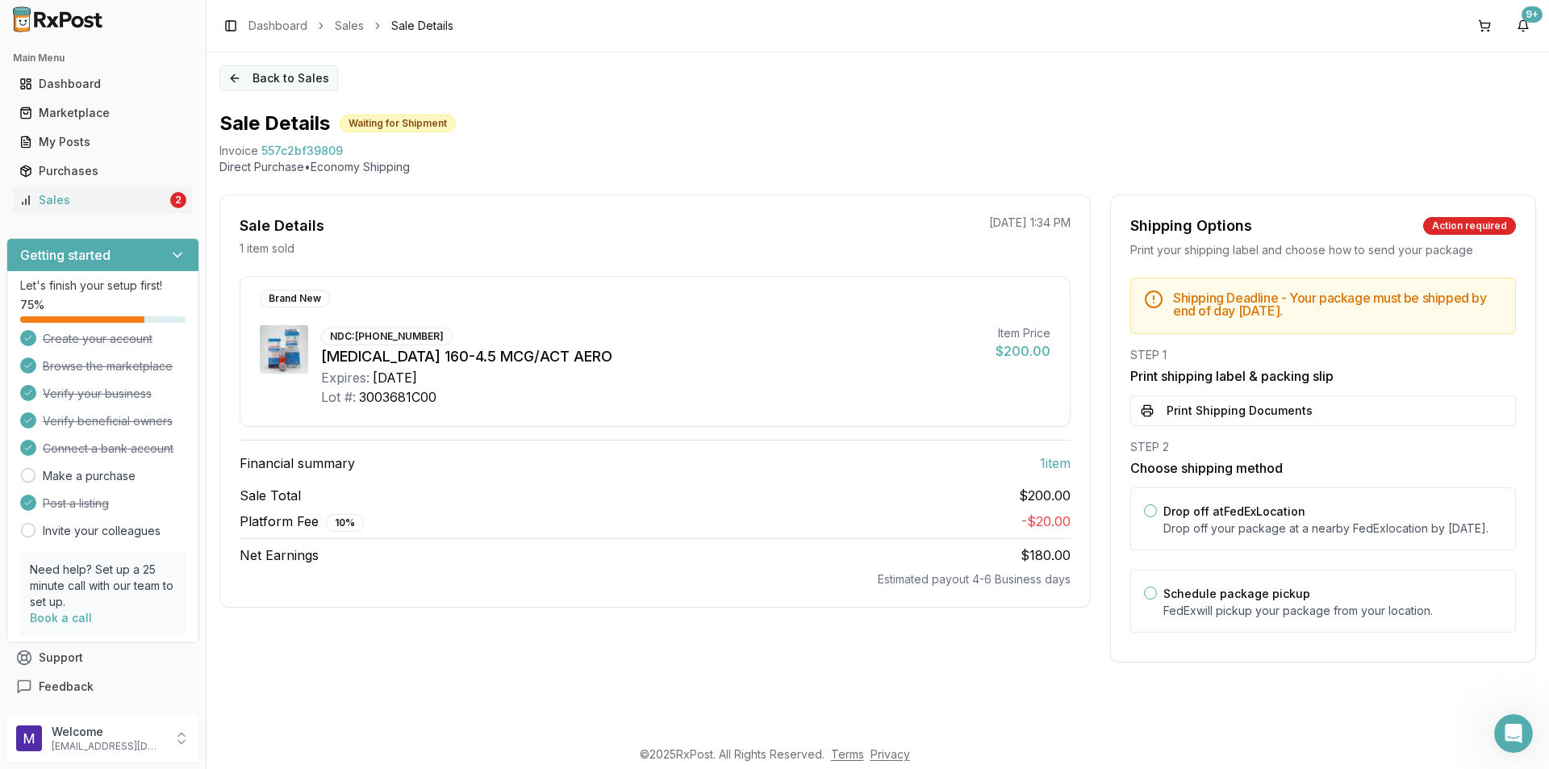
click at [288, 69] on button "Back to Sales" at bounding box center [278, 78] width 119 height 26
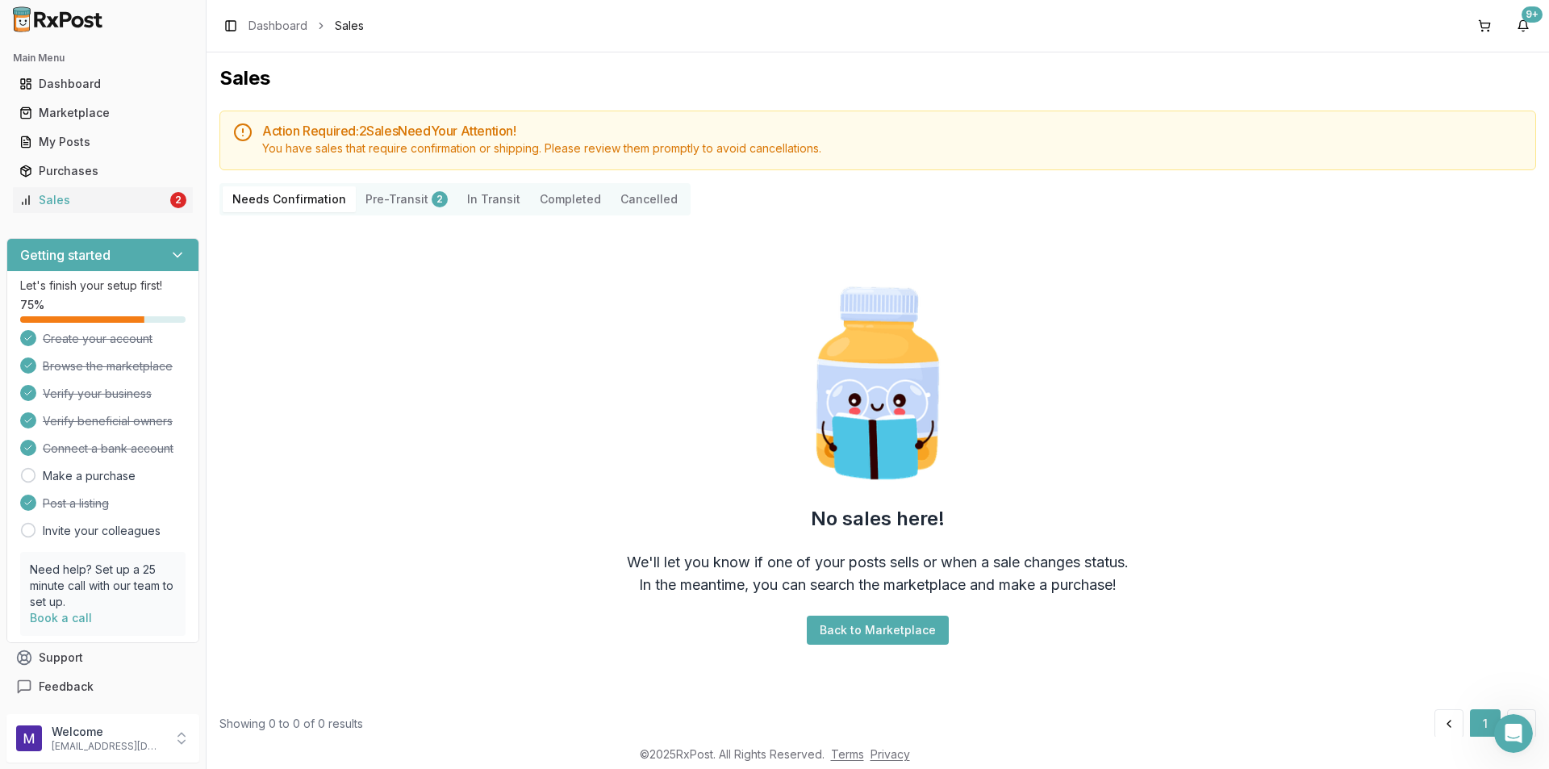
click at [466, 205] on Transit "In Transit" at bounding box center [493, 199] width 73 height 26
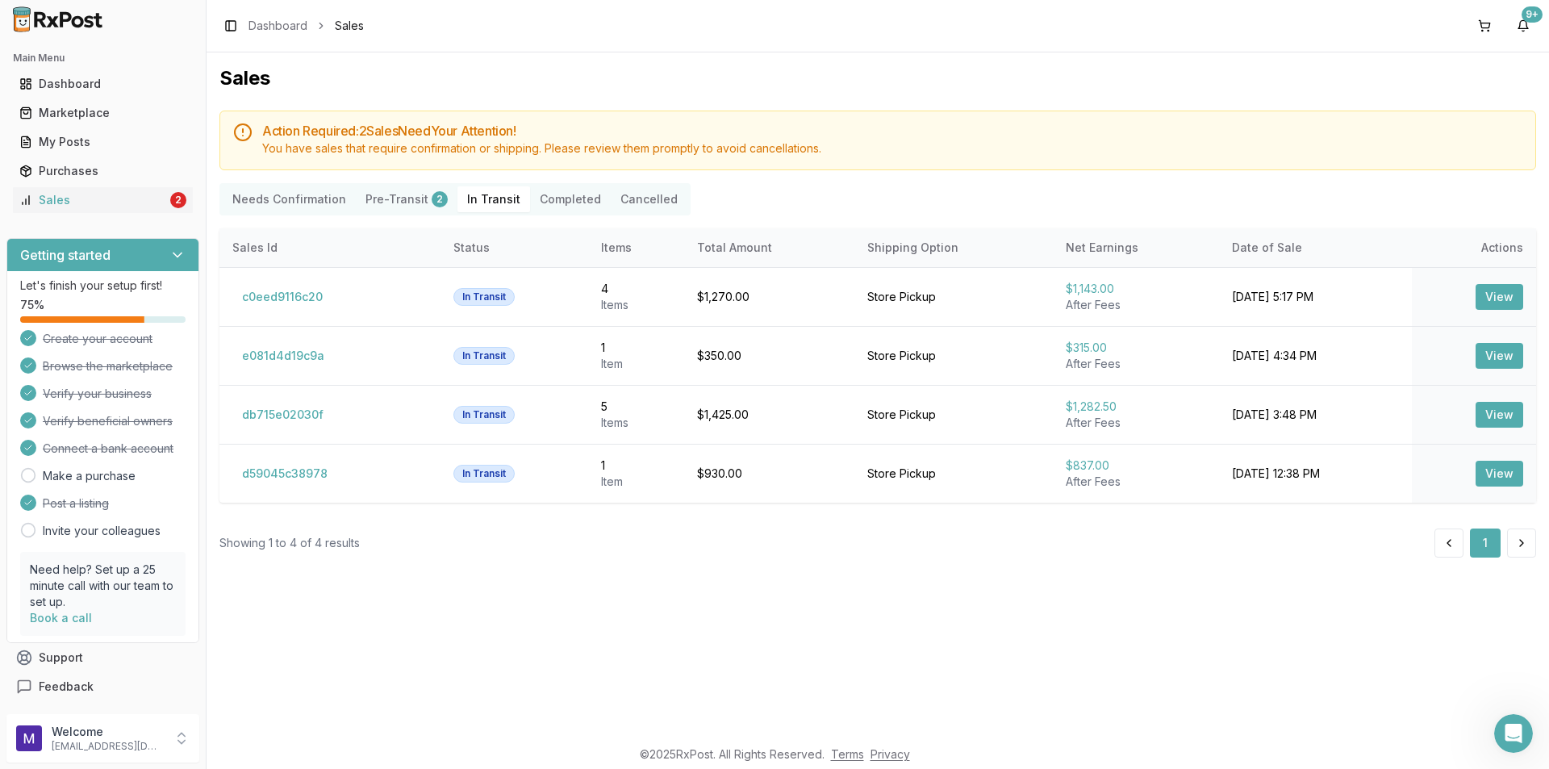
click at [468, 198] on Transit "In Transit" at bounding box center [493, 199] width 73 height 26
click at [533, 198] on button "Completed" at bounding box center [570, 199] width 81 height 26
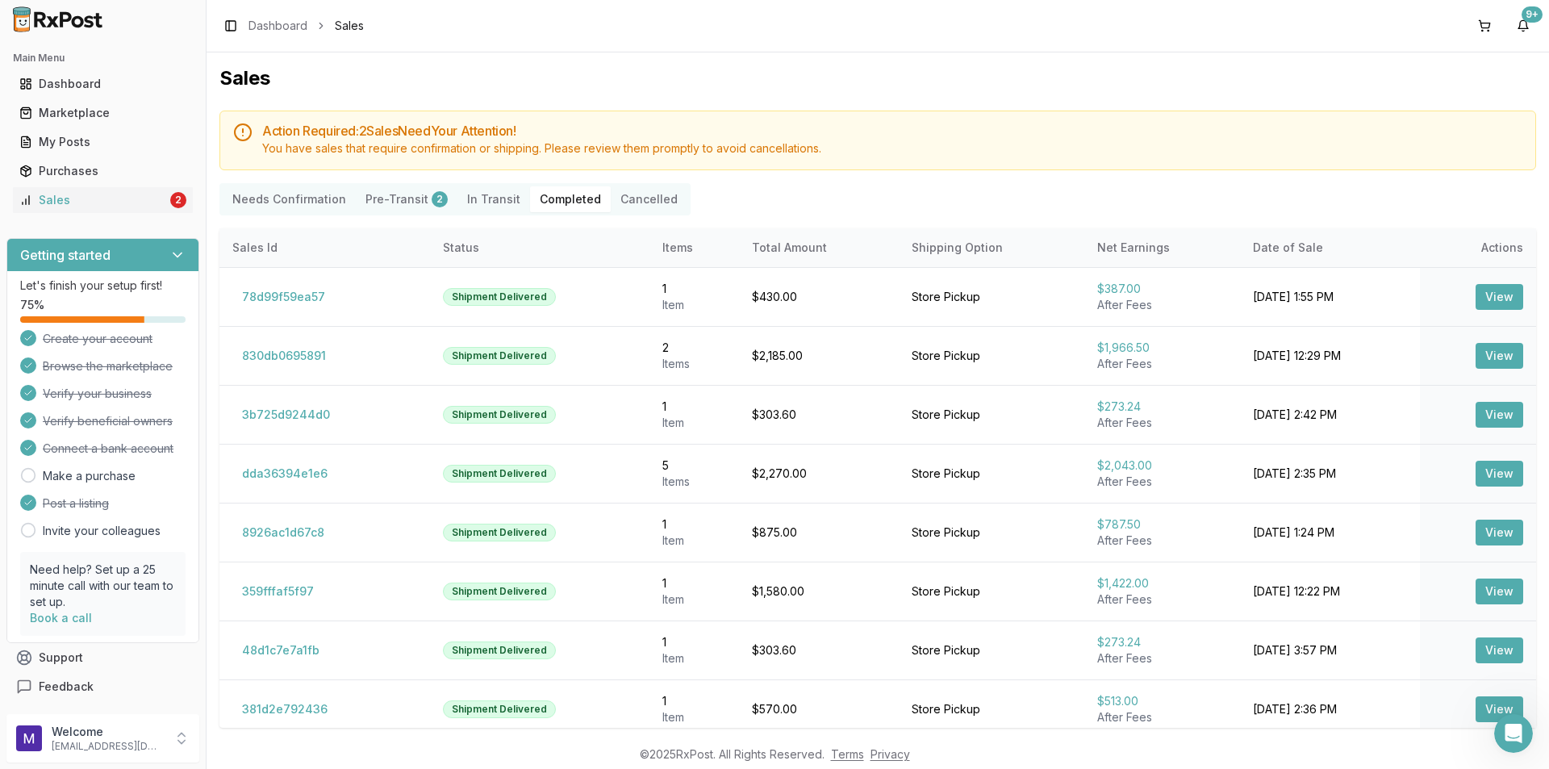
click at [559, 203] on button "Completed" at bounding box center [570, 199] width 81 height 26
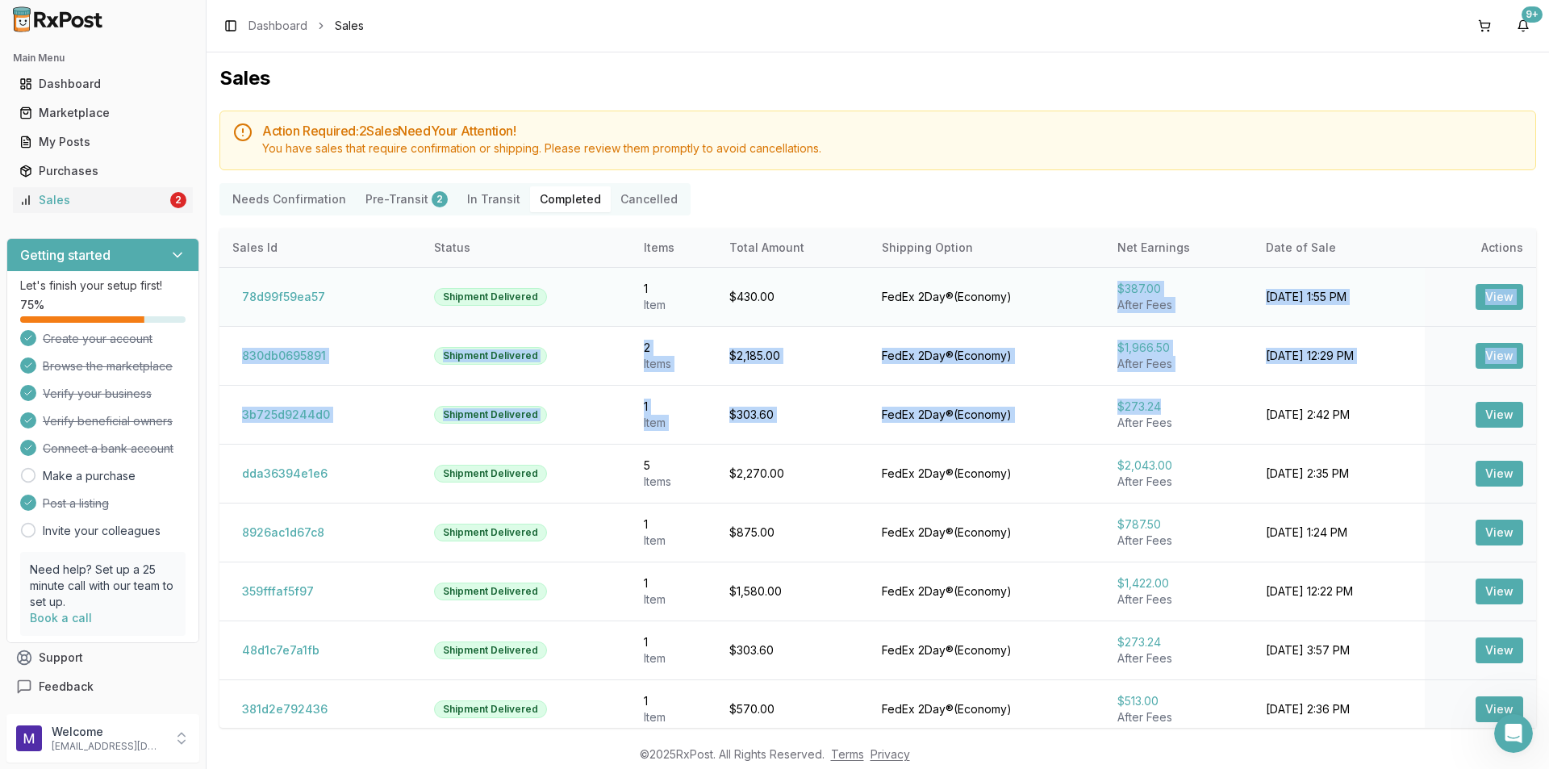
drag, startPoint x: 1148, startPoint y: 401, endPoint x: 1081, endPoint y: 293, distance: 127.2
click at [1081, 293] on tbody "78d99f59ea57 Shipment Delivered 1 Item $430.00 FedEx 2Day® ( Economy ) $387.00 …" at bounding box center [877, 561] width 1317 height 589
